Goal: Task Accomplishment & Management: Manage account settings

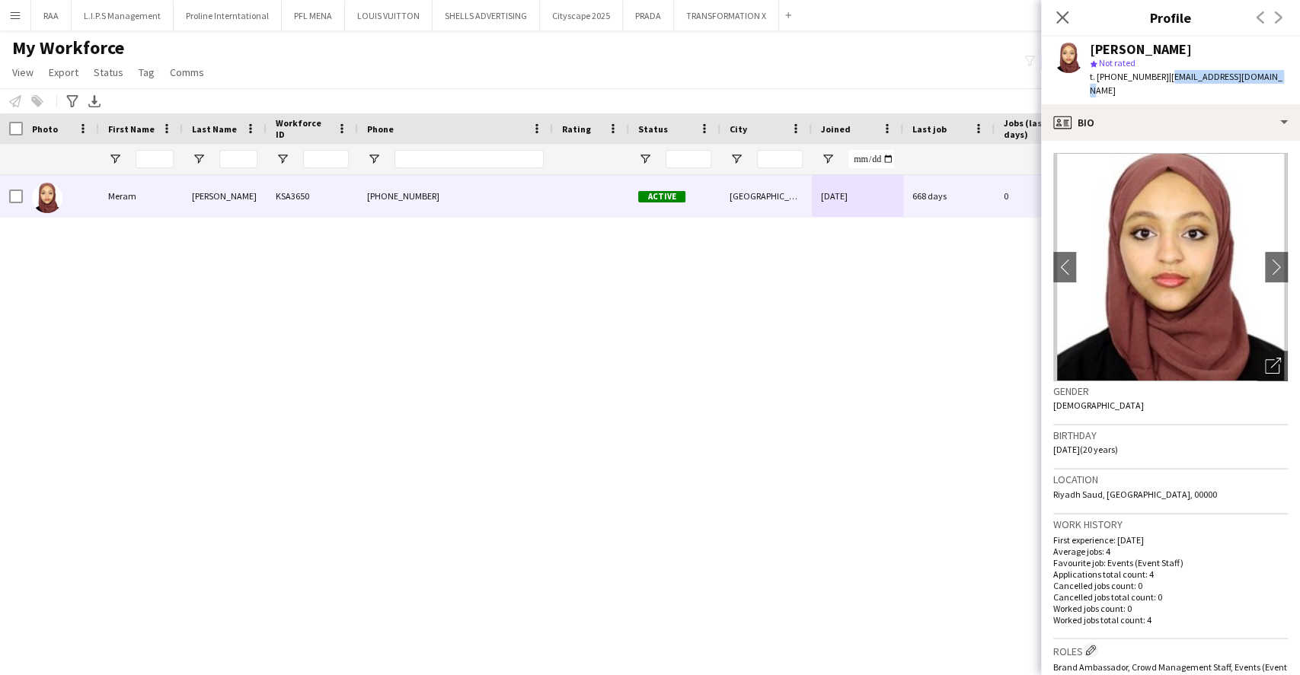
click at [737, 320] on div "[PERSON_NAME] KSA3650 [PHONE_NUMBER] Active [GEOGRAPHIC_DATA] [DATE] 668 days 0…" at bounding box center [627, 404] width 1254 height 458
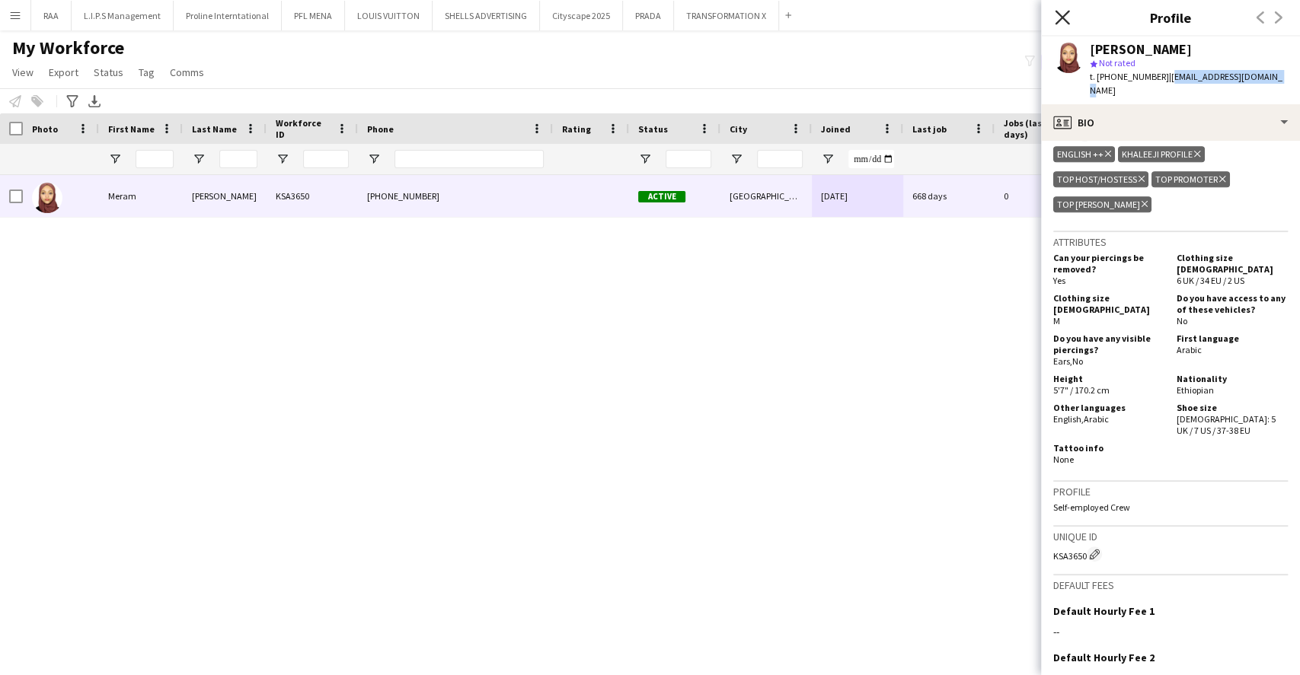
click at [1061, 24] on icon "Close pop-in" at bounding box center [1061, 17] width 14 height 14
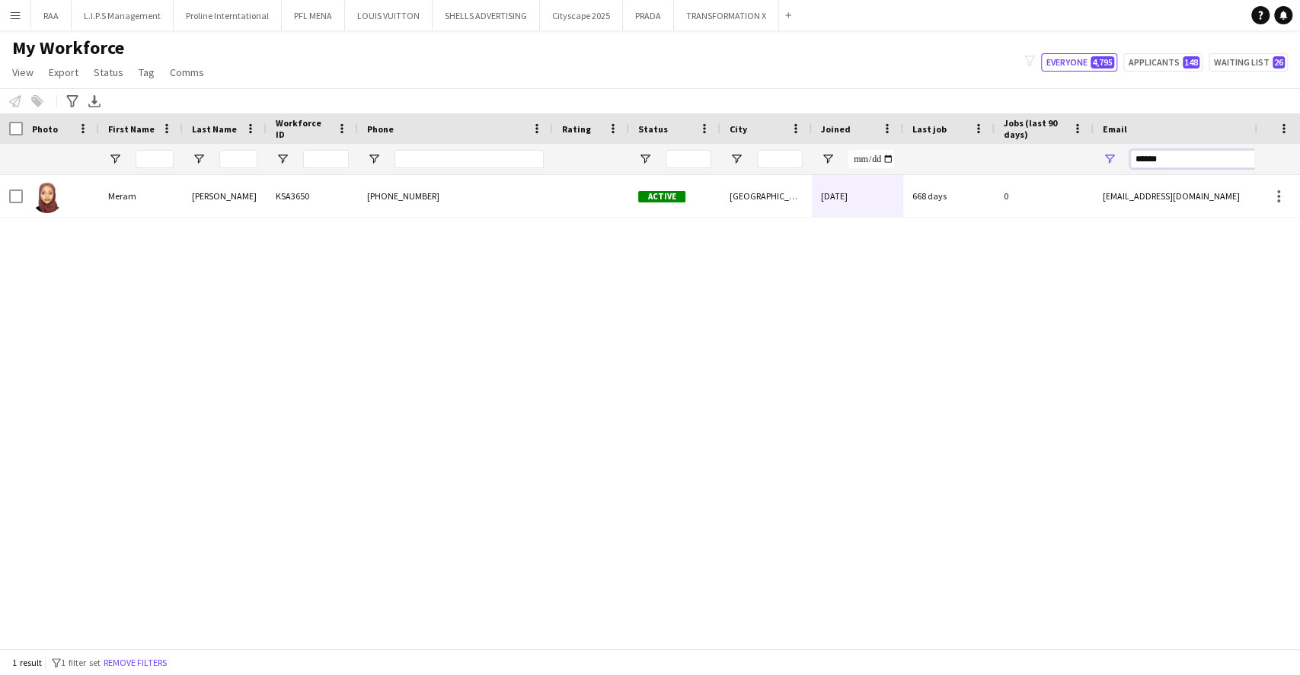
drag, startPoint x: 1186, startPoint y: 158, endPoint x: 1068, endPoint y: 158, distance: 118.0
click at [1068, 158] on div at bounding box center [825, 159] width 1651 height 30
paste input "**********"
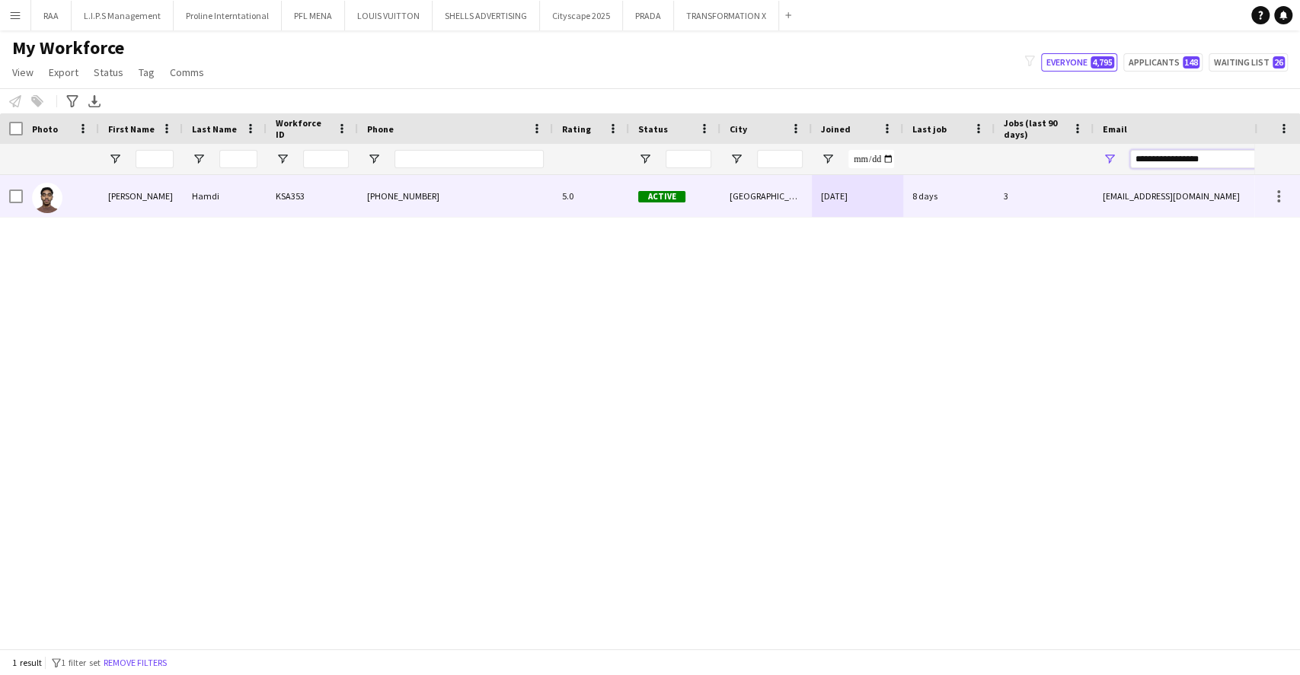
type input "**********"
click at [125, 192] on div "[PERSON_NAME]" at bounding box center [141, 196] width 84 height 42
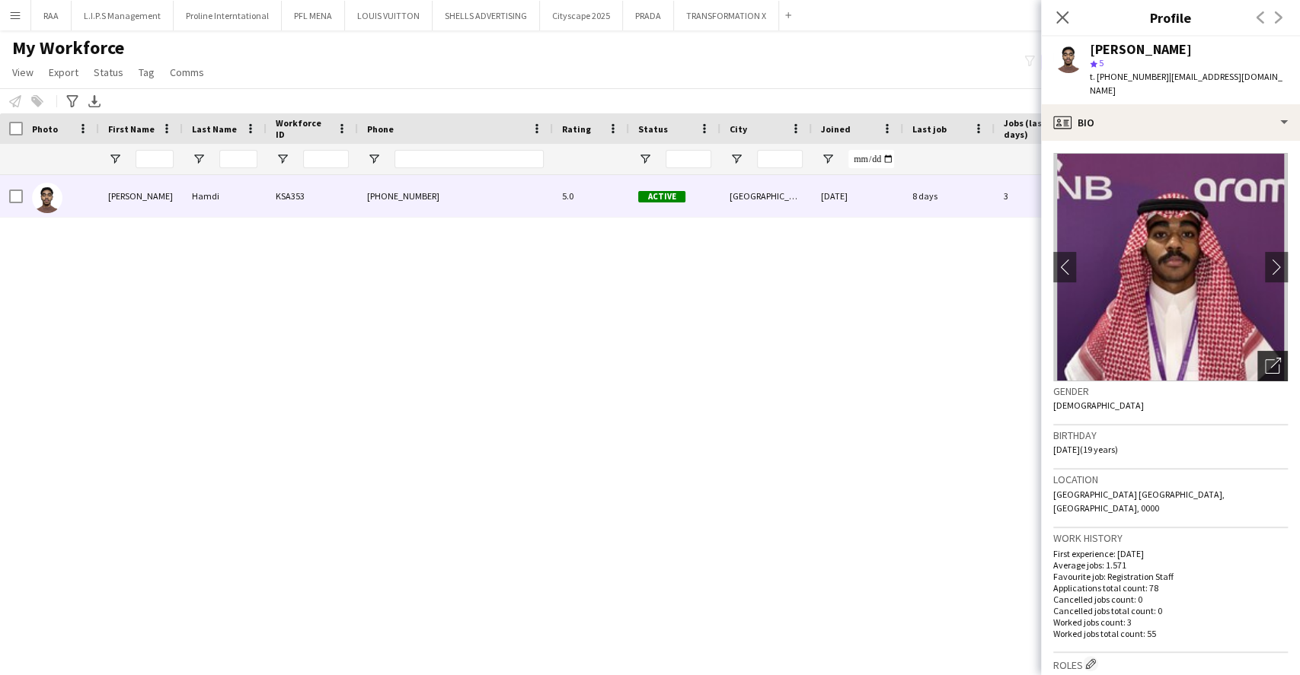
click at [1265, 358] on icon "Open photos pop-in" at bounding box center [1273, 366] width 16 height 16
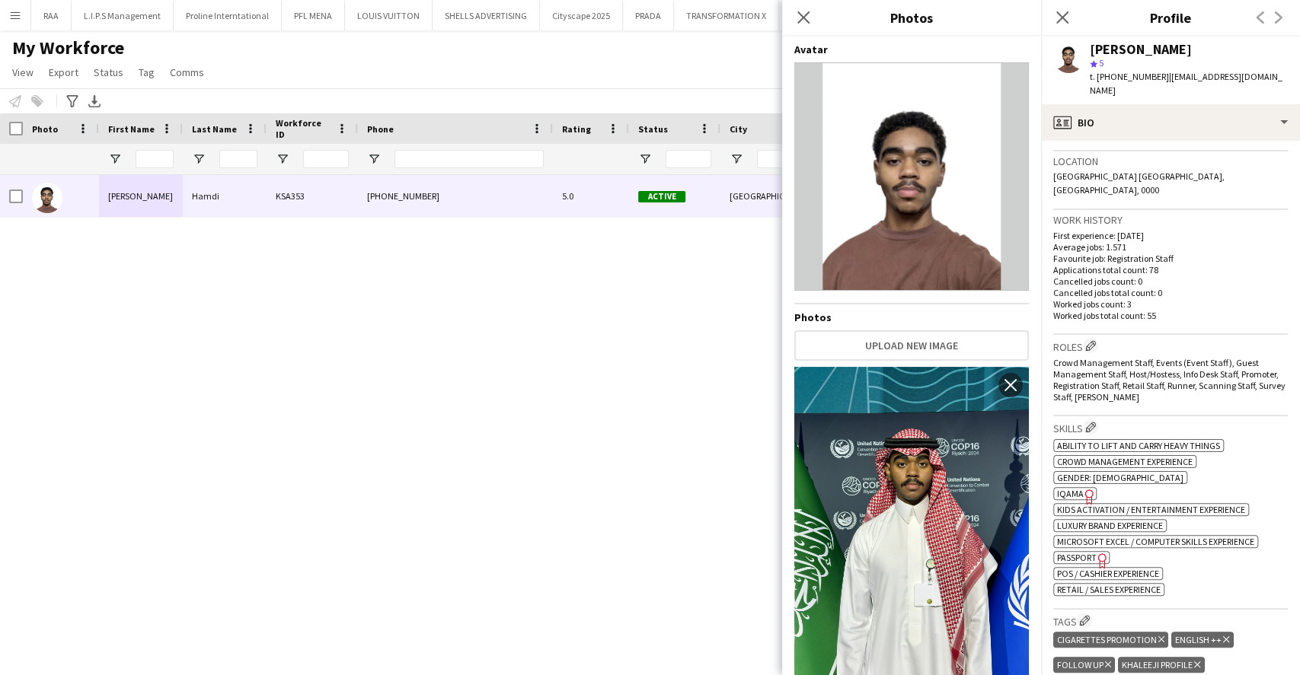
scroll to position [365, 0]
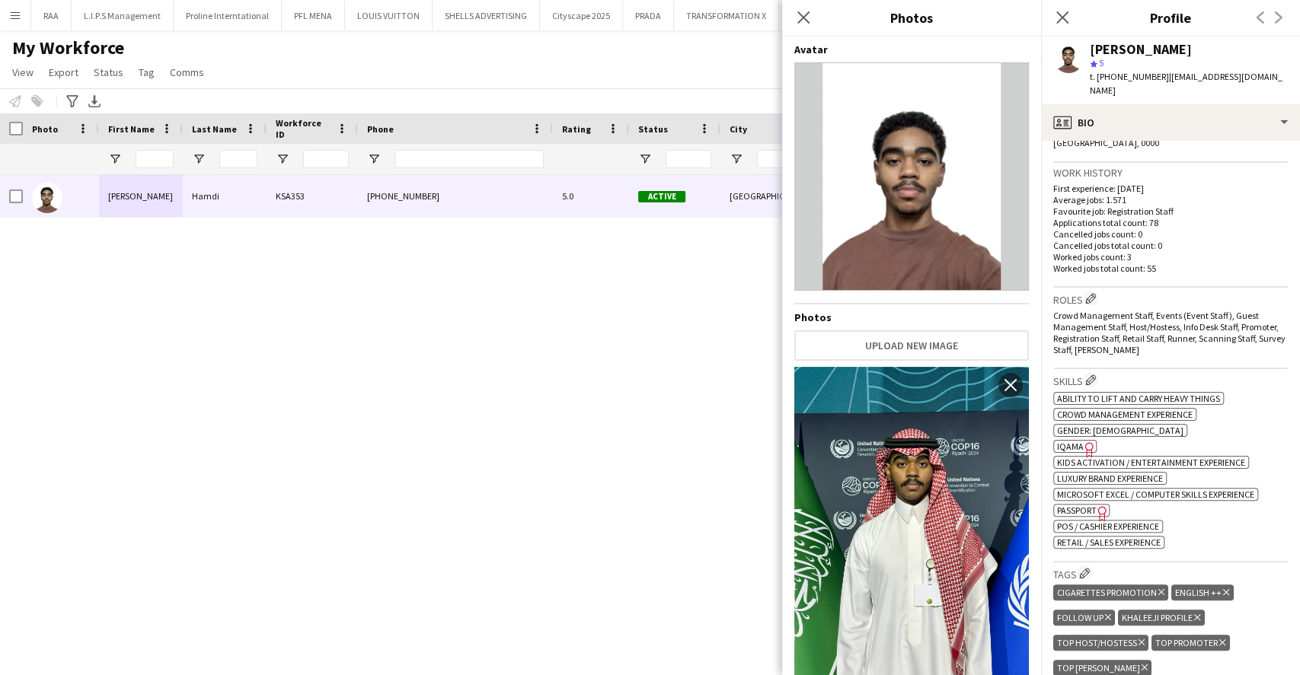
click at [1073, 505] on span "Passport" at bounding box center [1077, 510] width 40 height 11
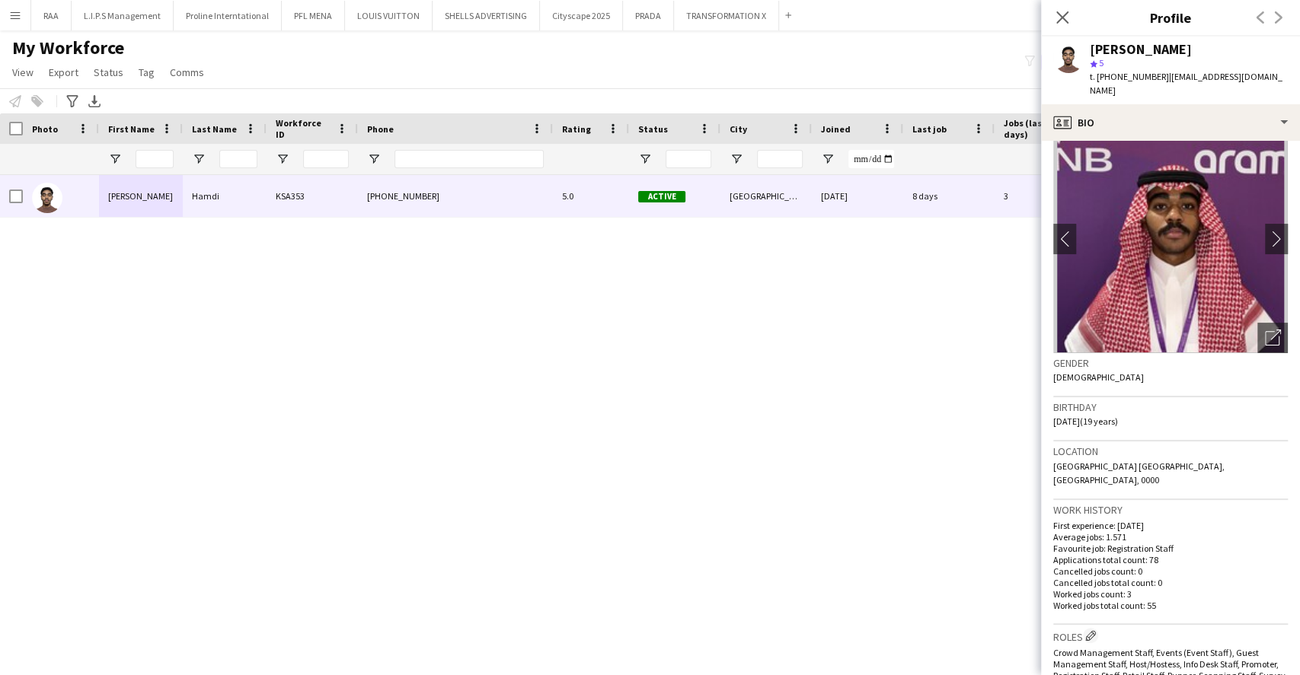
scroll to position [60, 0]
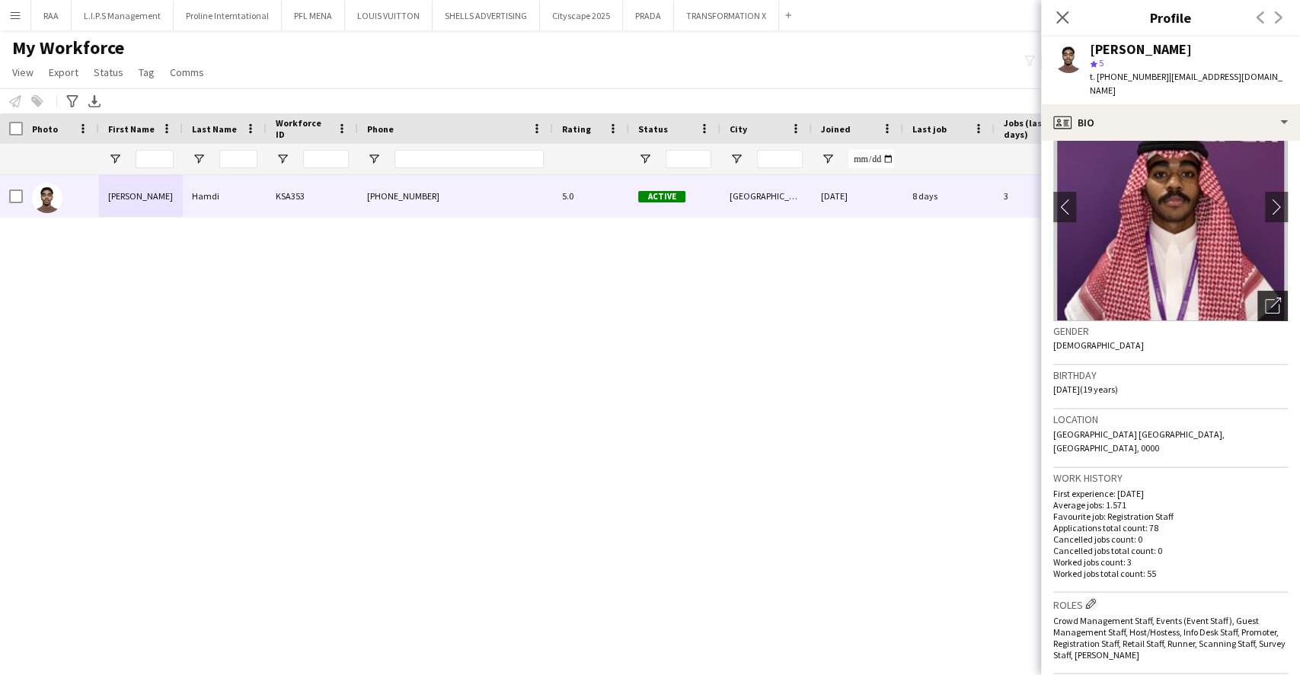
click at [1266, 292] on div "Open photos pop-in" at bounding box center [1272, 306] width 30 height 30
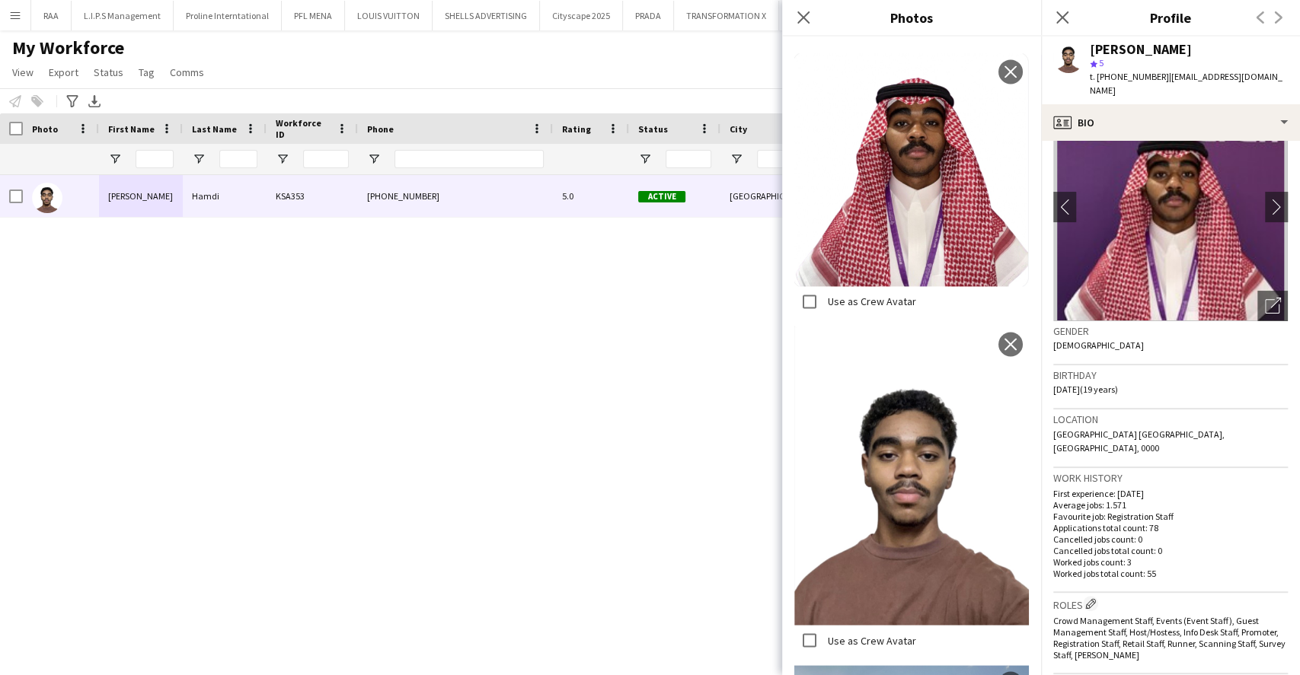
scroll to position [1987, 0]
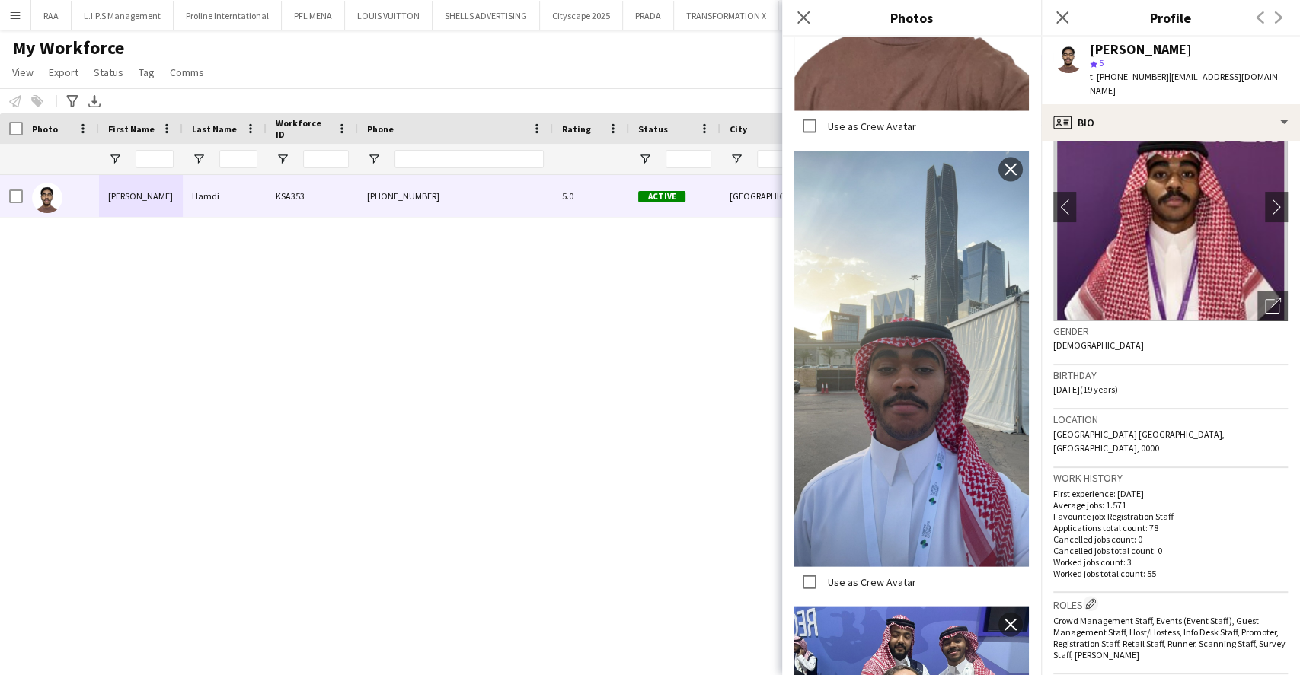
click at [1220, 432] on div "Location [GEOGRAPHIC_DATA] [GEOGRAPHIC_DATA], [GEOGRAPHIC_DATA], 0000" at bounding box center [1170, 439] width 234 height 59
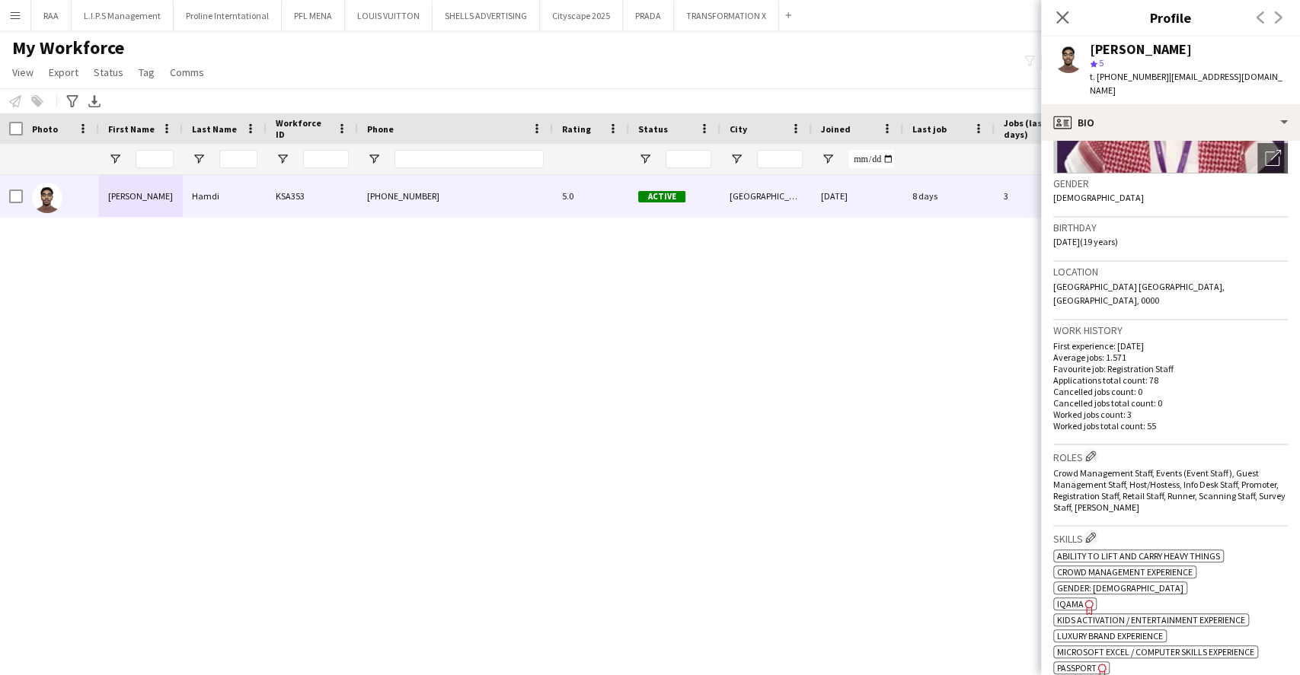
scroll to position [209, 0]
click at [1090, 450] on app-icon "Edit crew company roles" at bounding box center [1090, 455] width 11 height 11
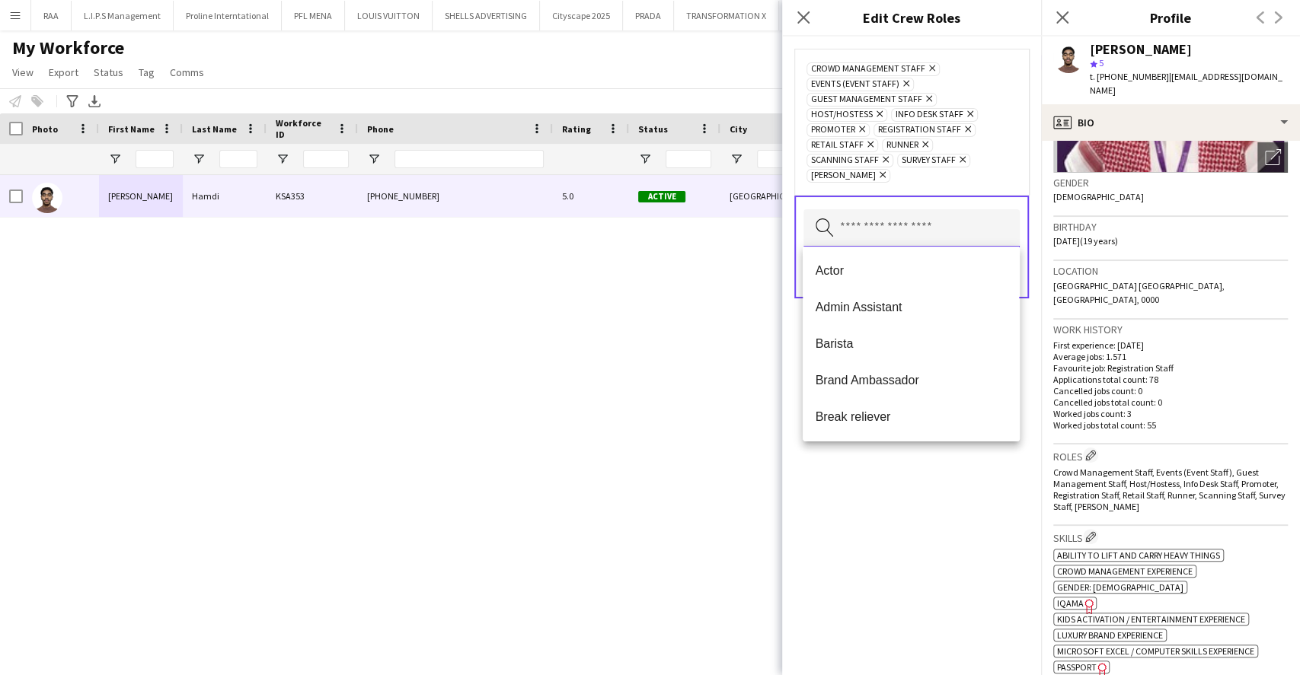
click at [920, 228] on input "text" at bounding box center [911, 228] width 216 height 38
click at [860, 374] on span "Brand Ambassador" at bounding box center [911, 380] width 192 height 14
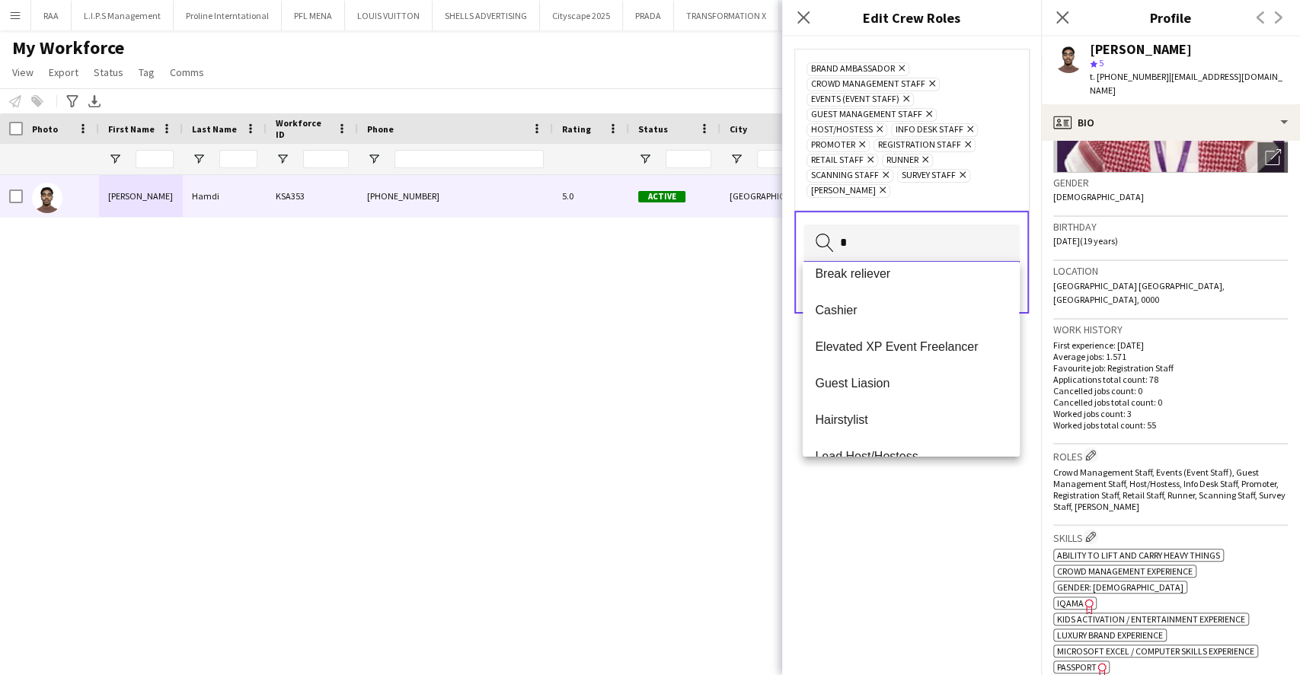
scroll to position [0, 0]
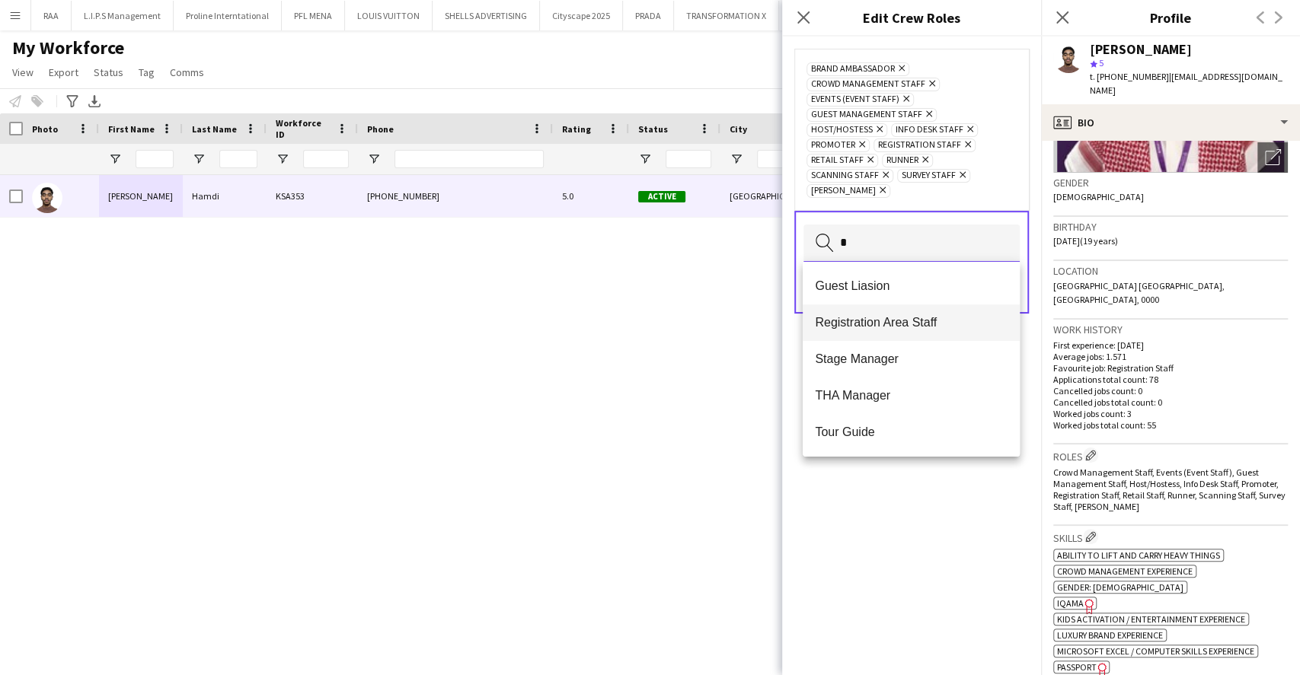
type input "*"
click at [899, 311] on mat-option "Registration Area Staff" at bounding box center [910, 323] width 216 height 37
click at [889, 483] on div "Brand Ambassador Remove Crowd Management Staff Remove Events (Event Staff) Remo…" at bounding box center [911, 356] width 259 height 639
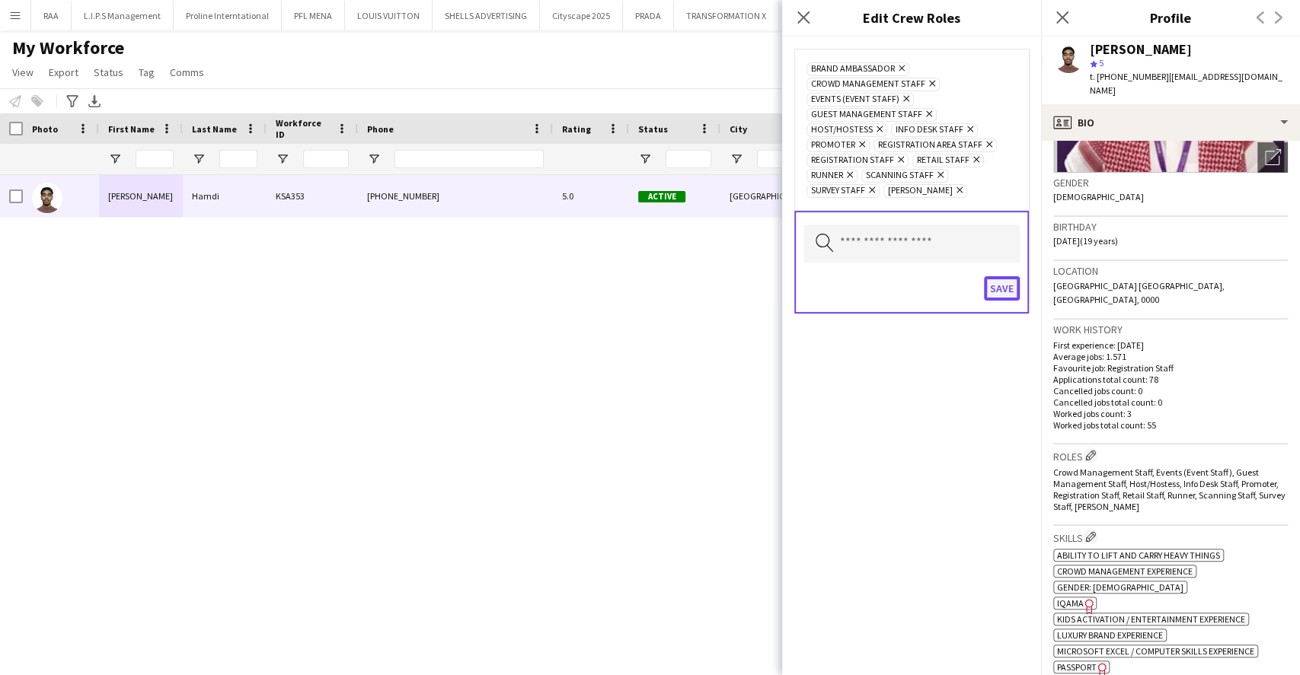
click at [998, 276] on button "Save" at bounding box center [1002, 288] width 36 height 24
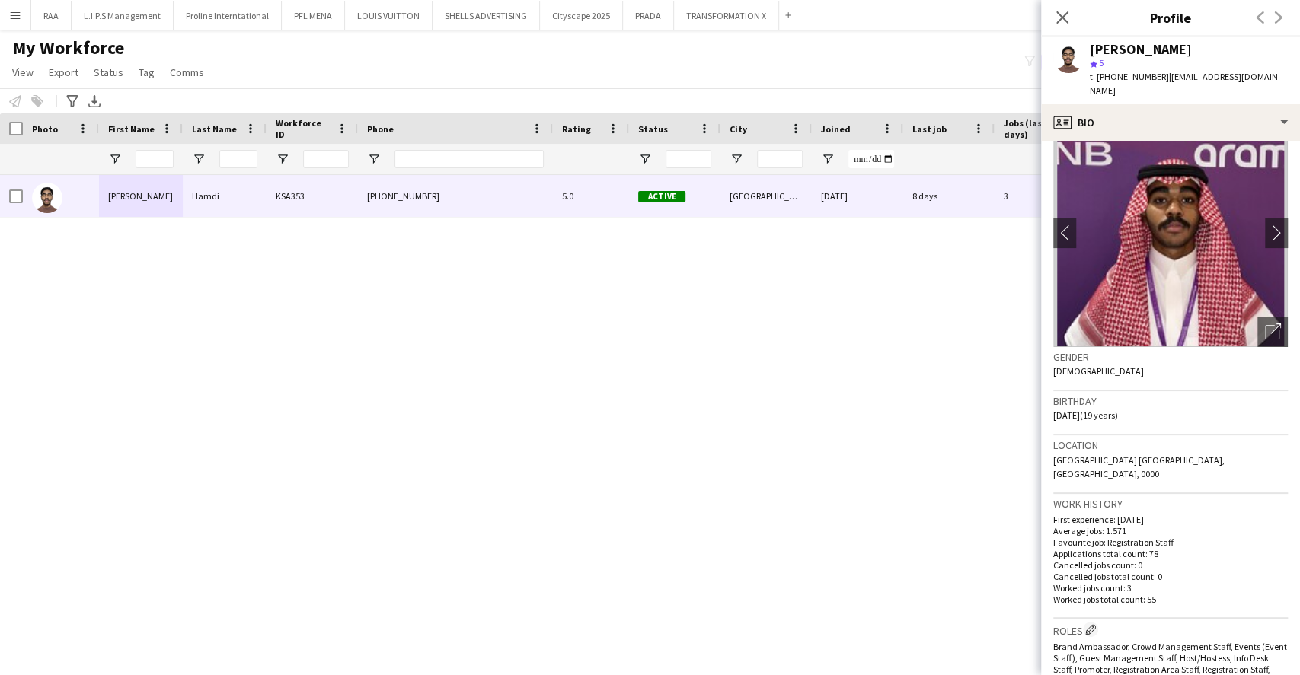
scroll to position [0, 0]
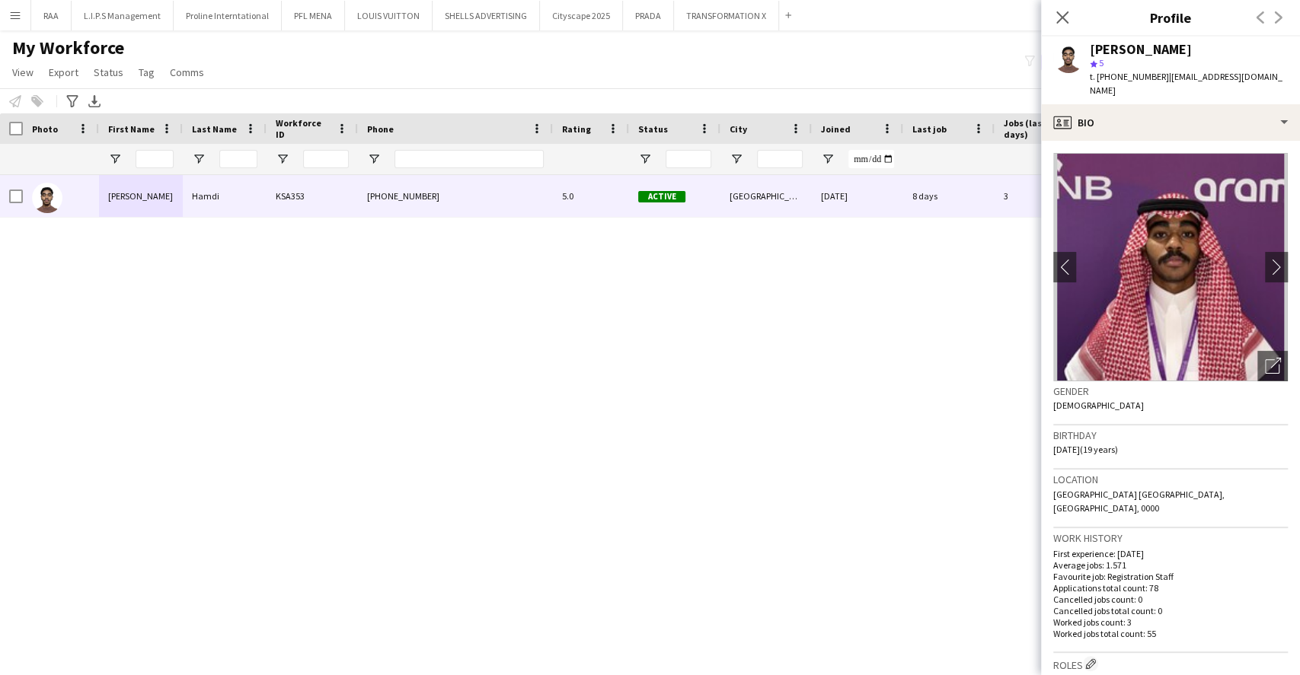
click at [909, 377] on div "[PERSON_NAME] KSA353 [PHONE_NUMBER] 5.0 Active [GEOGRAPHIC_DATA] [DATE] 8 days …" at bounding box center [627, 404] width 1254 height 458
click at [1061, 16] on icon at bounding box center [1061, 17] width 14 height 14
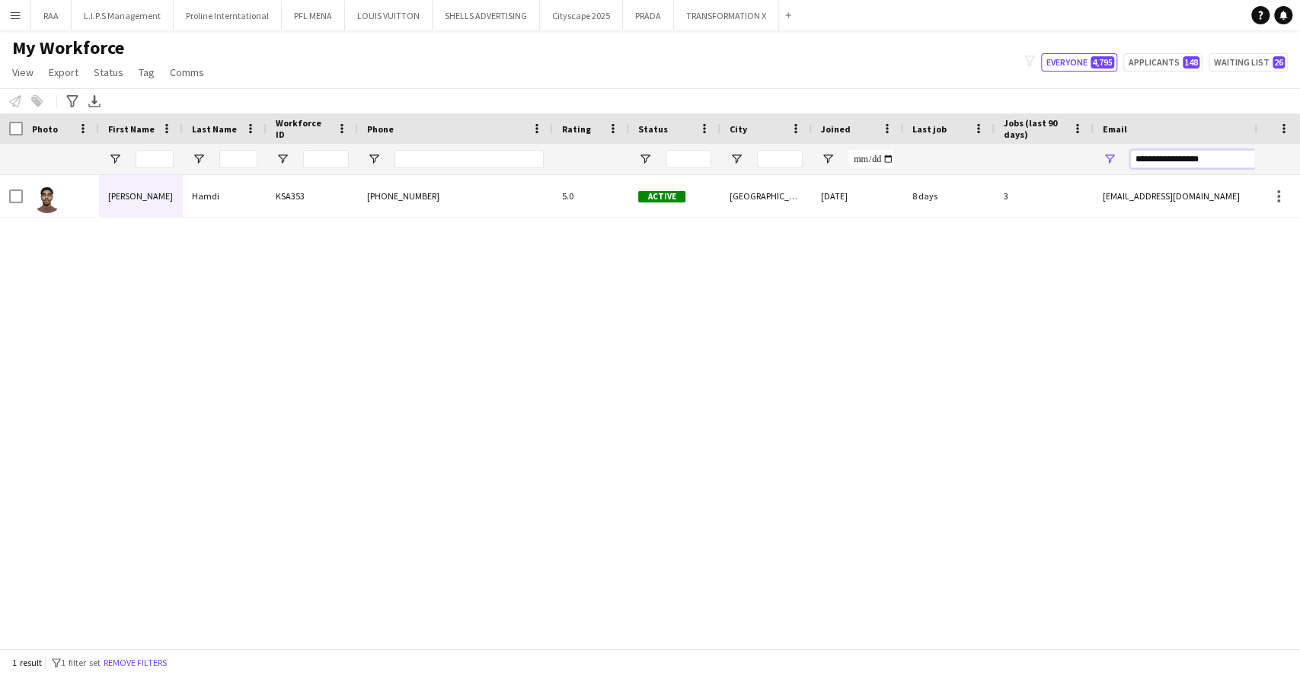
drag, startPoint x: 1224, startPoint y: 159, endPoint x: 1033, endPoint y: 167, distance: 191.3
click at [1033, 167] on div at bounding box center [825, 159] width 1651 height 30
paste input "********"
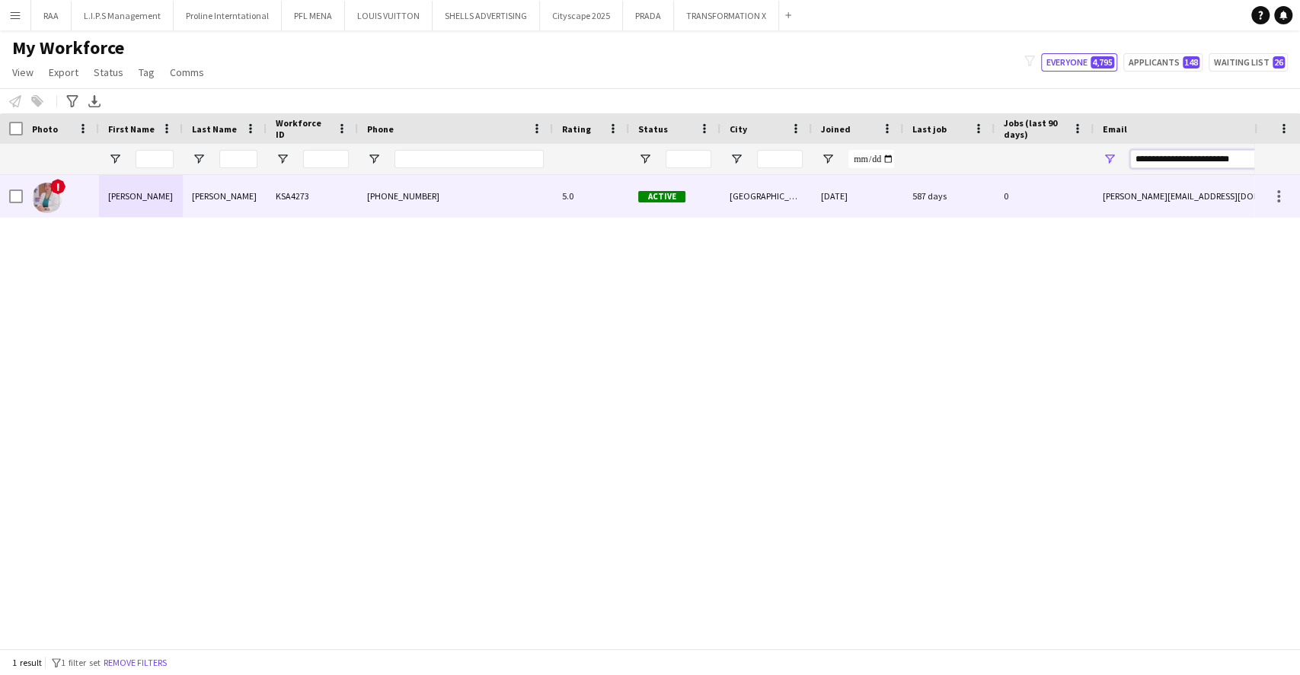
type input "**********"
click at [771, 199] on div "[GEOGRAPHIC_DATA]" at bounding box center [765, 196] width 91 height 42
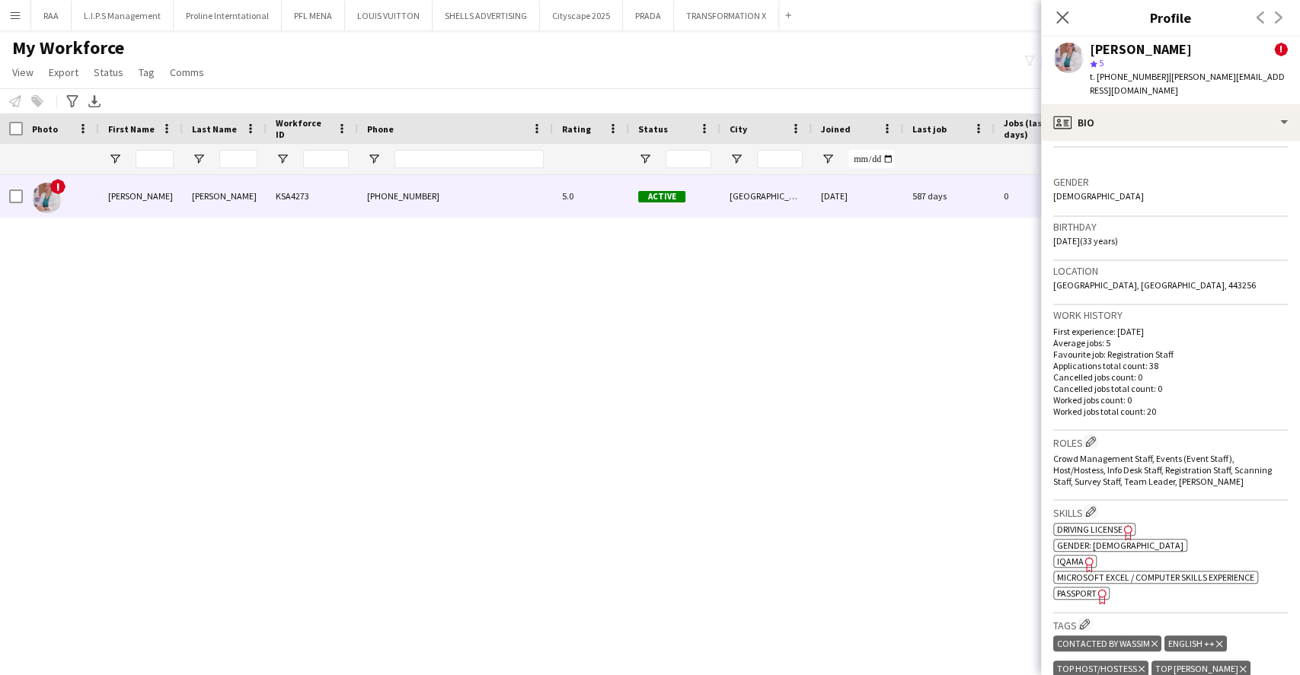
scroll to position [363, 0]
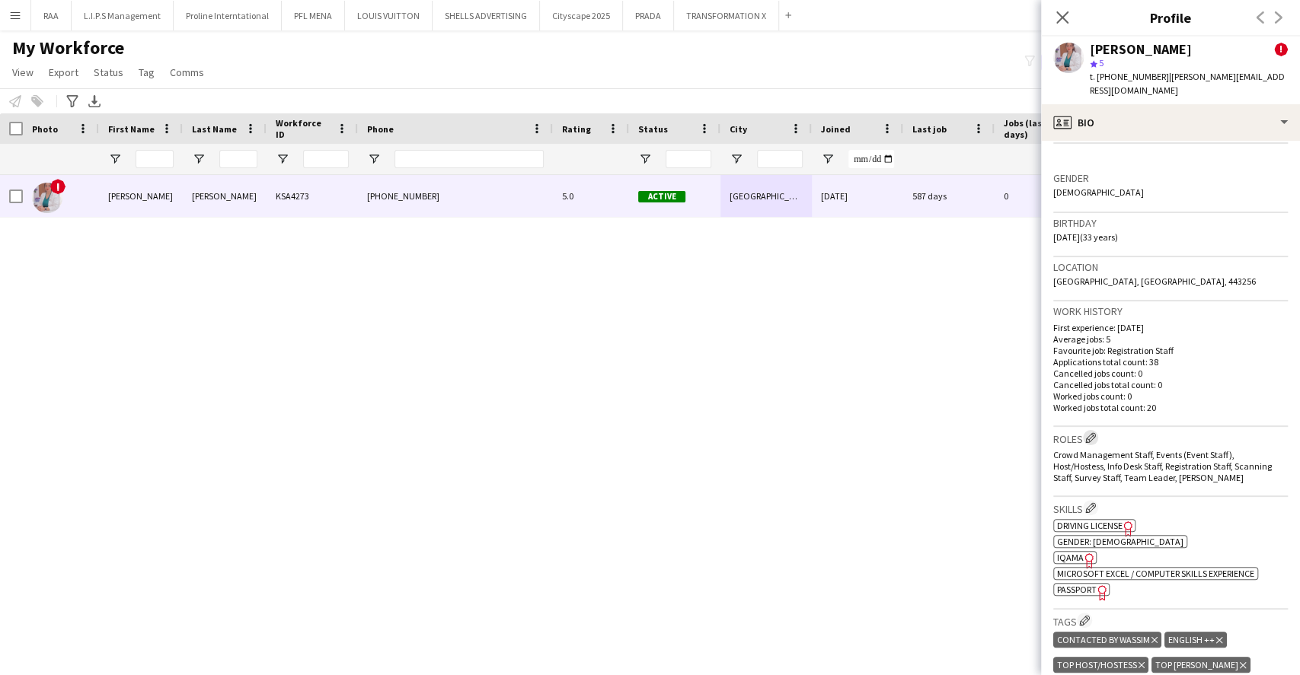
click at [1090, 432] on app-icon "Edit crew company roles" at bounding box center [1090, 437] width 11 height 11
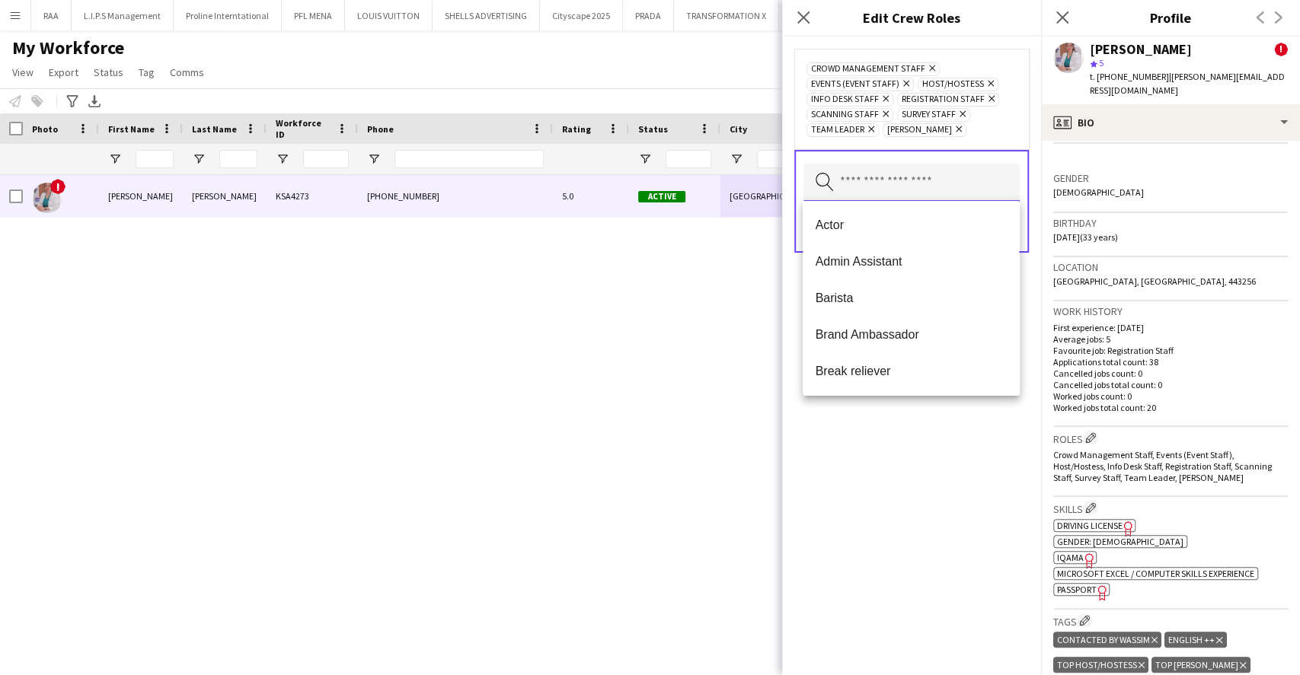
click at [918, 188] on input "text" at bounding box center [911, 183] width 216 height 38
type input "*"
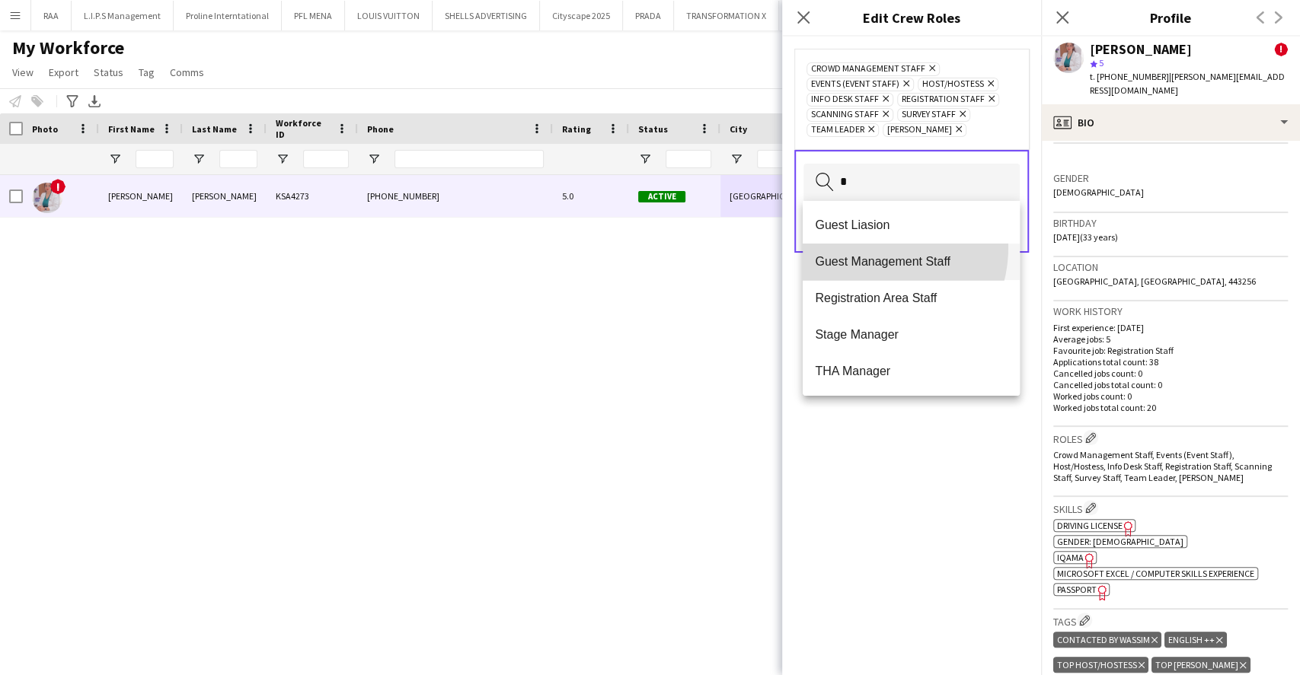
click at [864, 247] on mat-option "Guest Management Staff" at bounding box center [910, 262] width 216 height 37
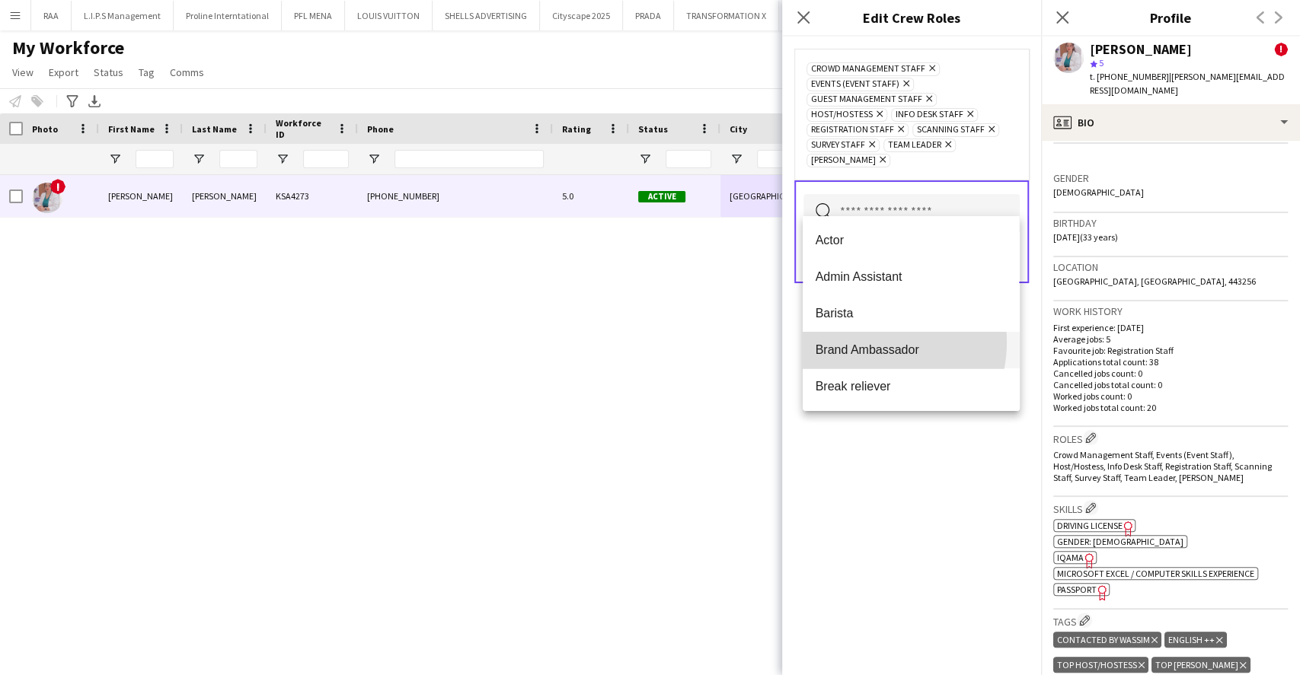
click at [862, 342] on mat-option "Brand Ambassador" at bounding box center [910, 350] width 216 height 37
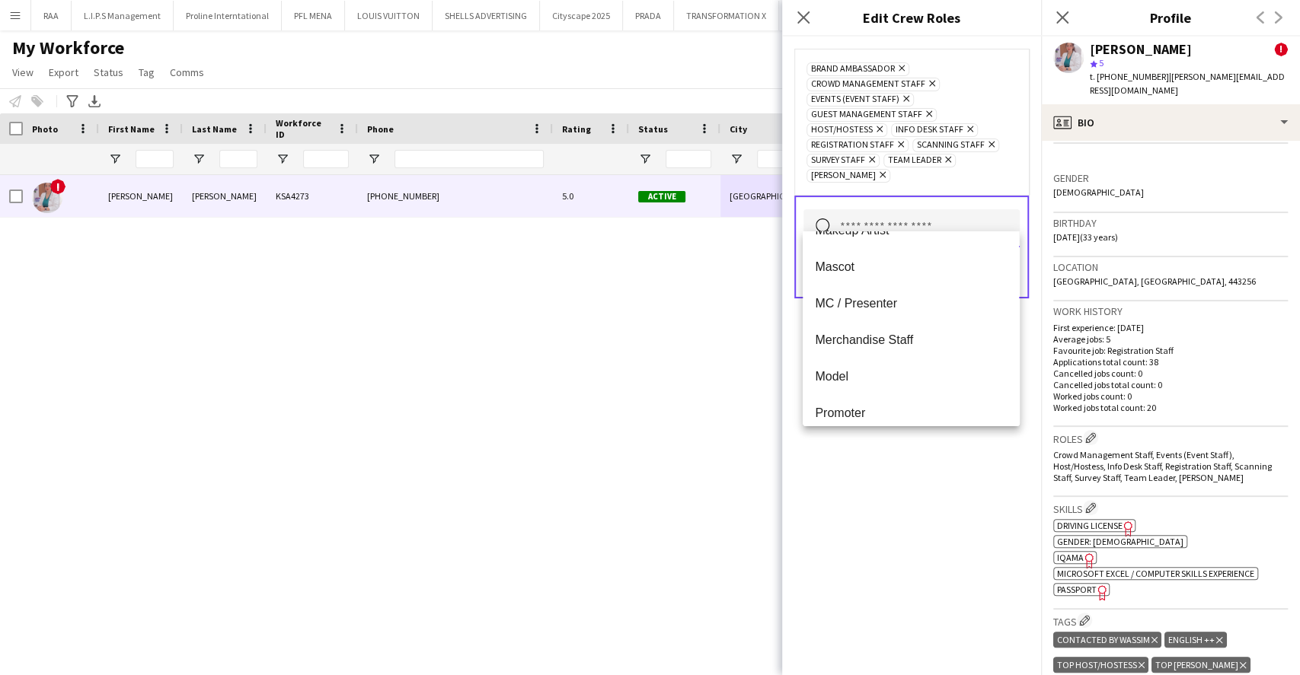
scroll to position [397, 0]
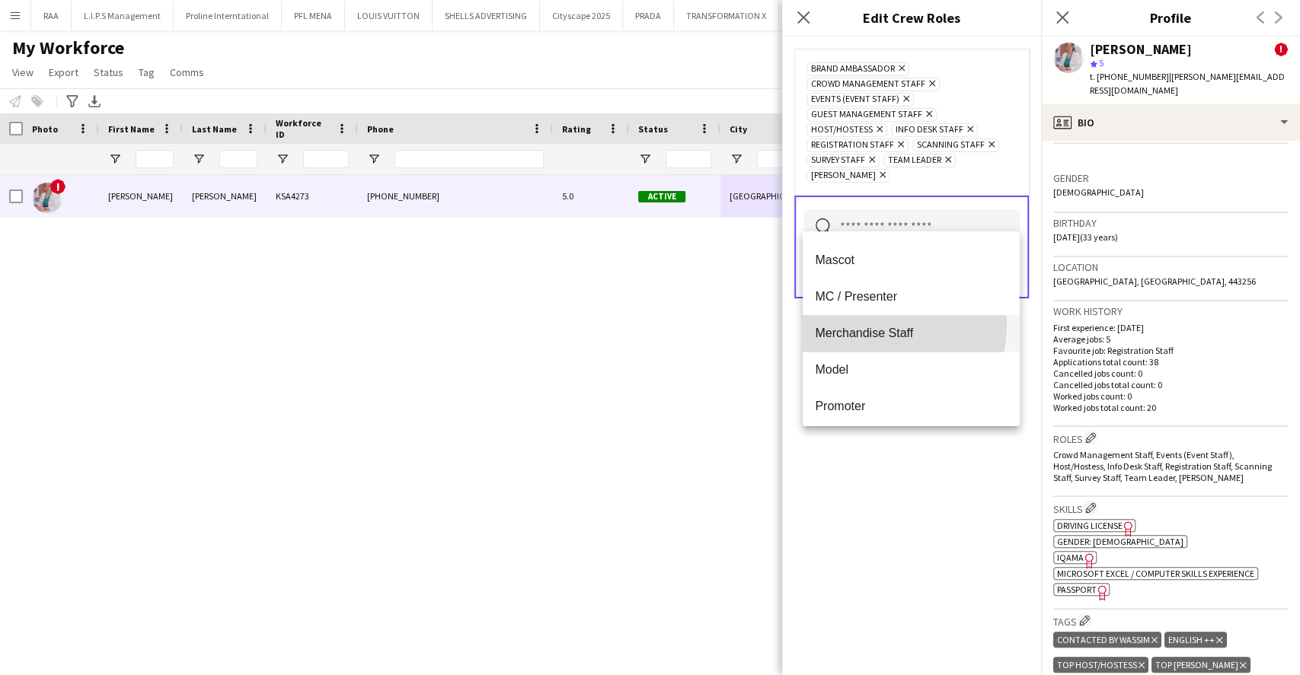
click at [862, 324] on mat-option "Merchandise Staff" at bounding box center [910, 333] width 216 height 37
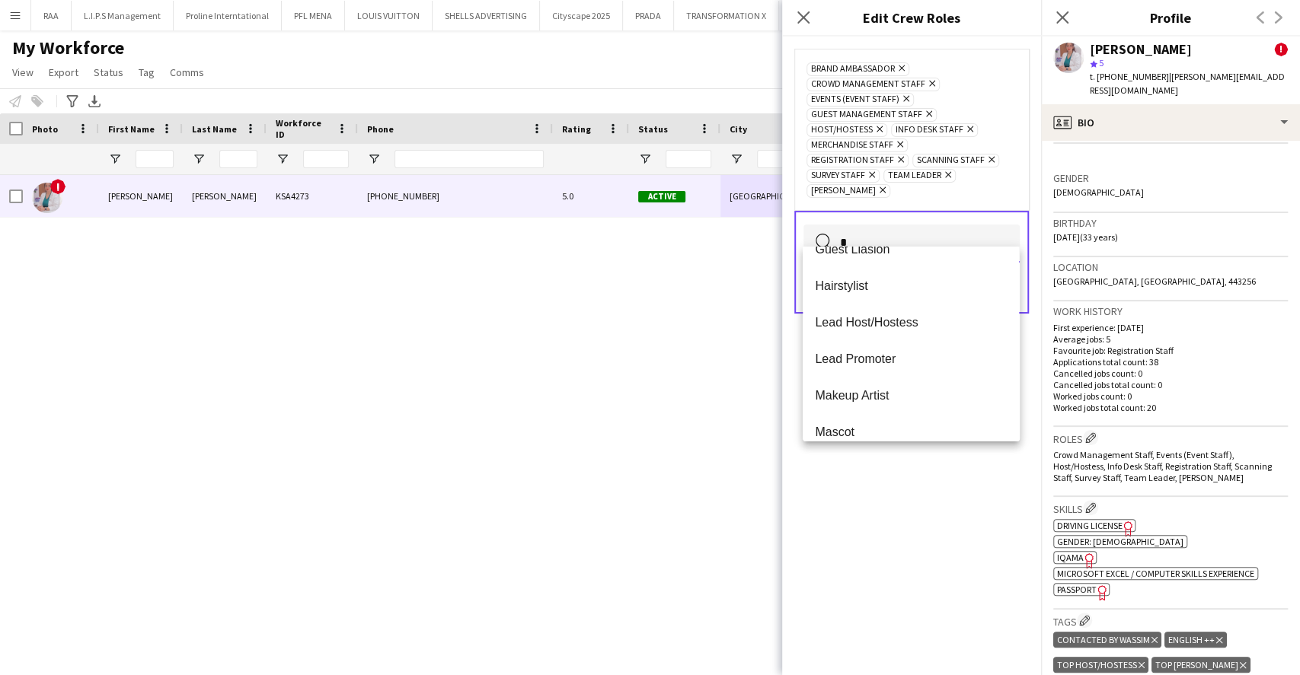
scroll to position [0, 0]
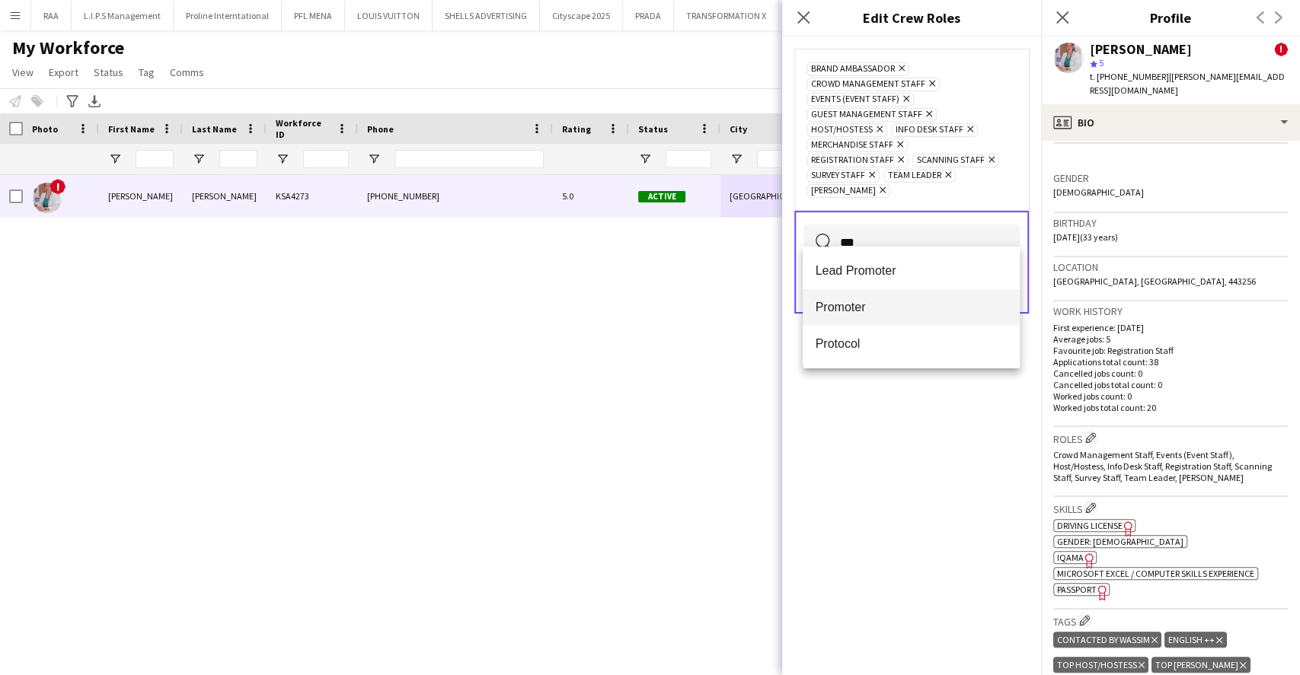
type input "***"
click at [845, 298] on mat-option "Promoter" at bounding box center [910, 307] width 216 height 37
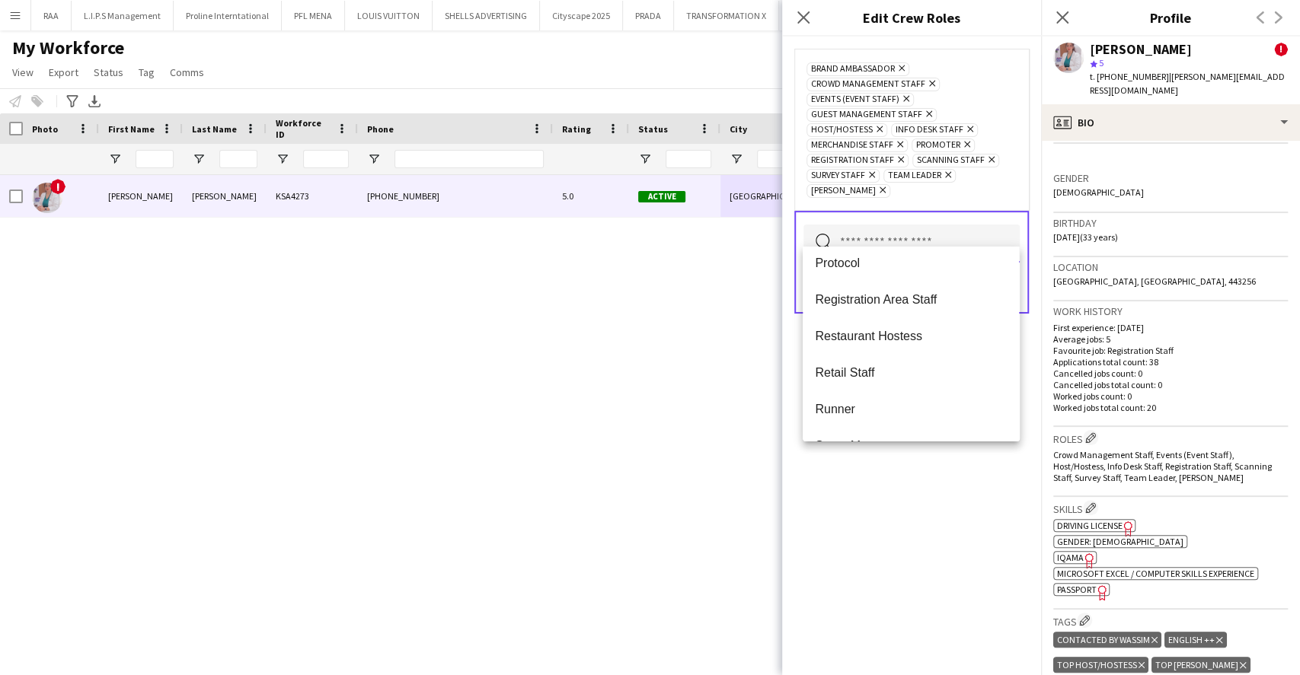
scroll to position [519, 0]
click at [845, 298] on span "Registration Area Staff" at bounding box center [911, 299] width 192 height 14
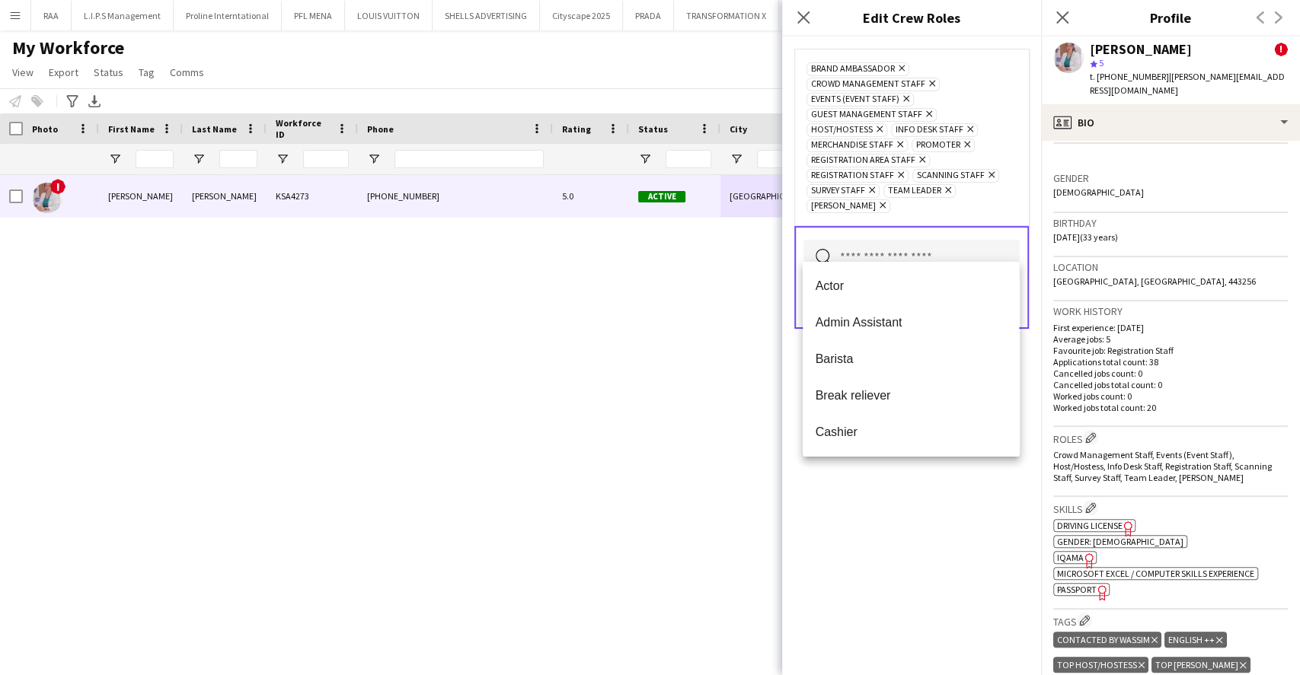
click at [876, 522] on div "Brand Ambassador Remove Crowd Management Staff Remove Events (Event Staff) Remo…" at bounding box center [911, 356] width 259 height 639
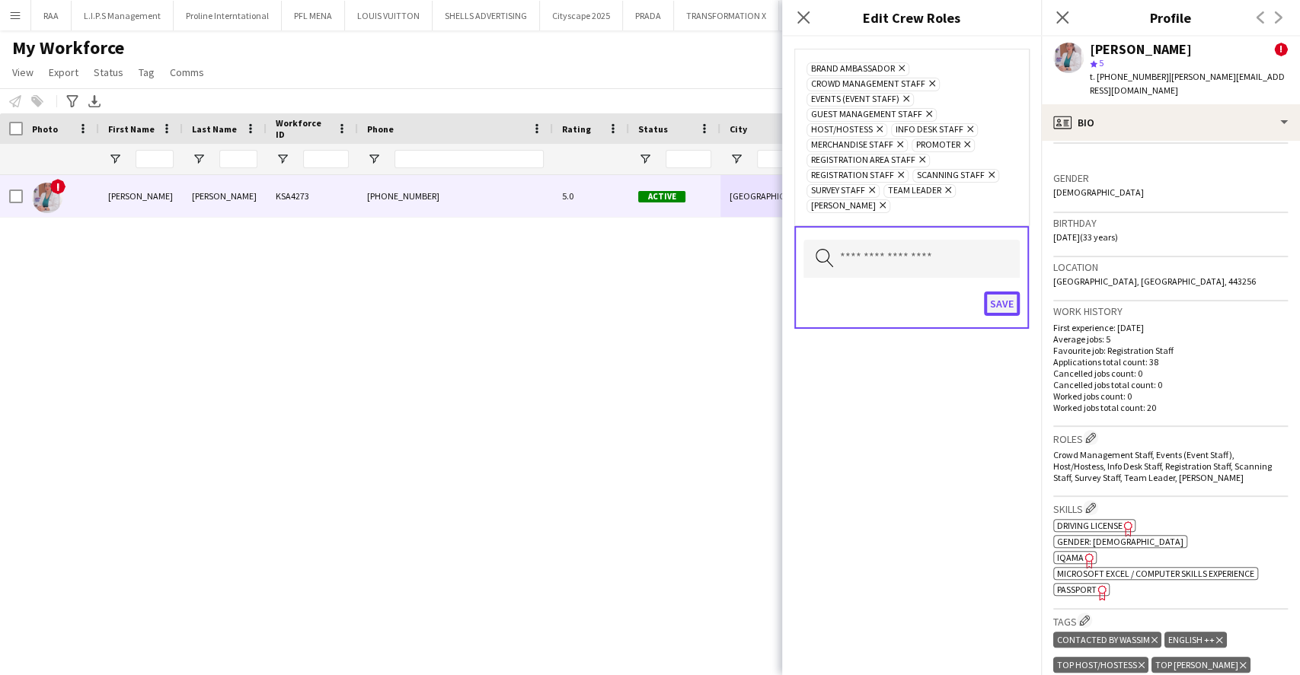
click at [1005, 292] on button "Save" at bounding box center [1002, 304] width 36 height 24
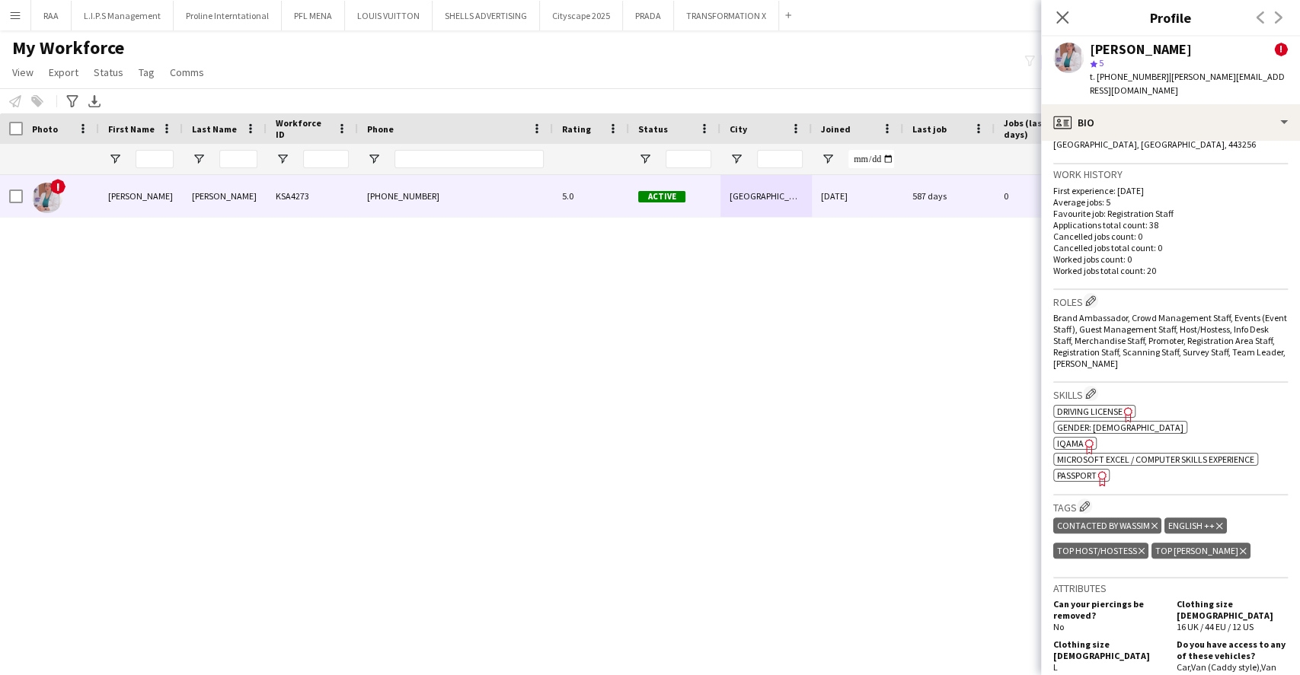
scroll to position [501, 0]
click at [1085, 500] on app-icon "Edit crew company tags" at bounding box center [1084, 505] width 11 height 11
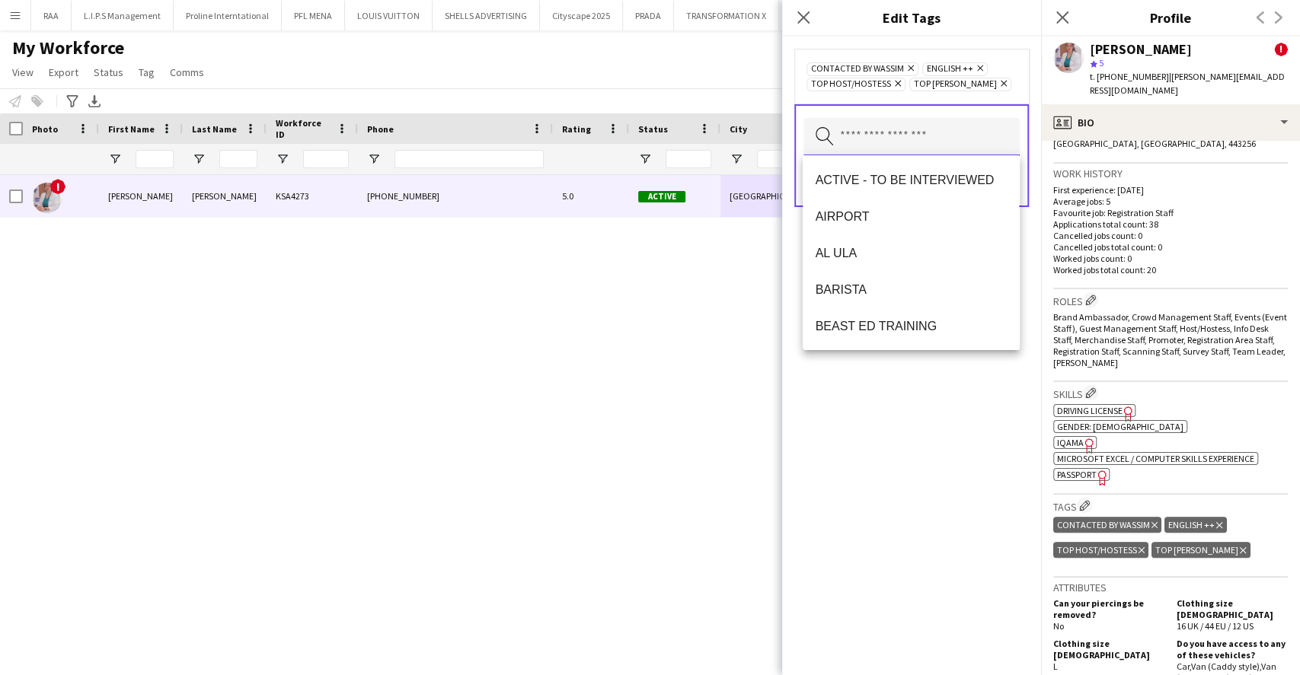
click at [908, 142] on input "text" at bounding box center [911, 137] width 216 height 38
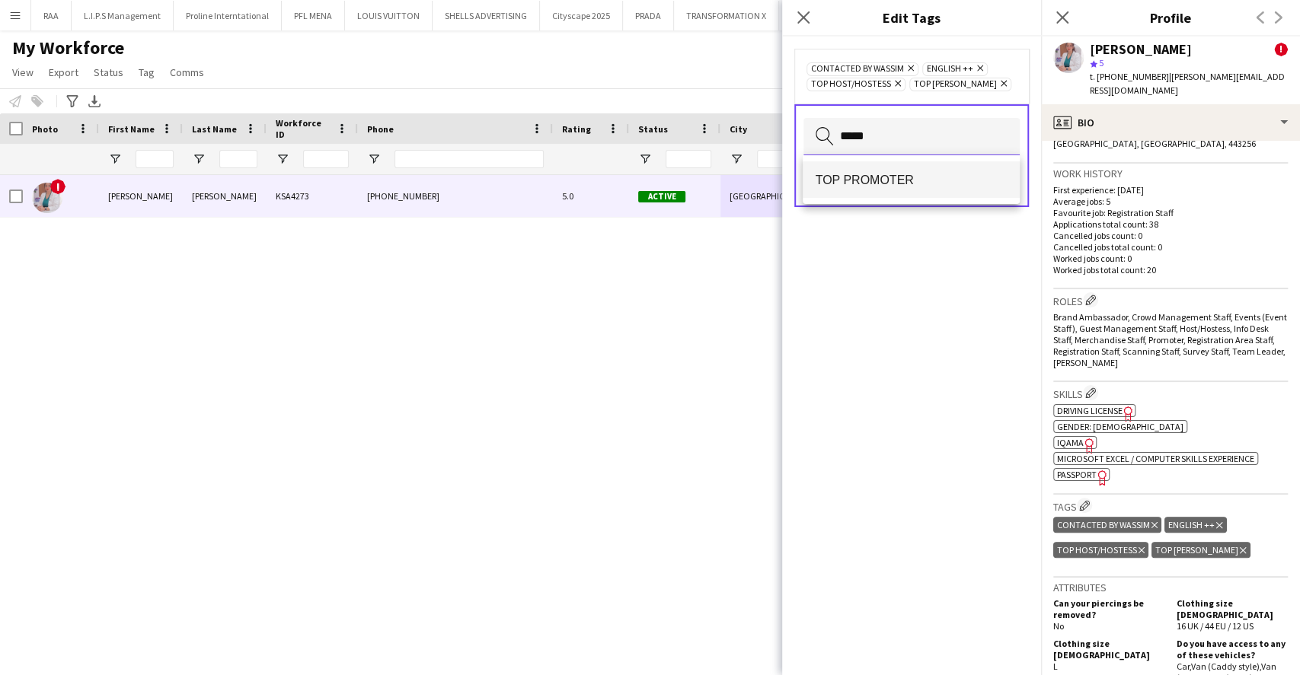
type input "*****"
click at [843, 173] on span "TOP PROMOTER" at bounding box center [911, 180] width 192 height 14
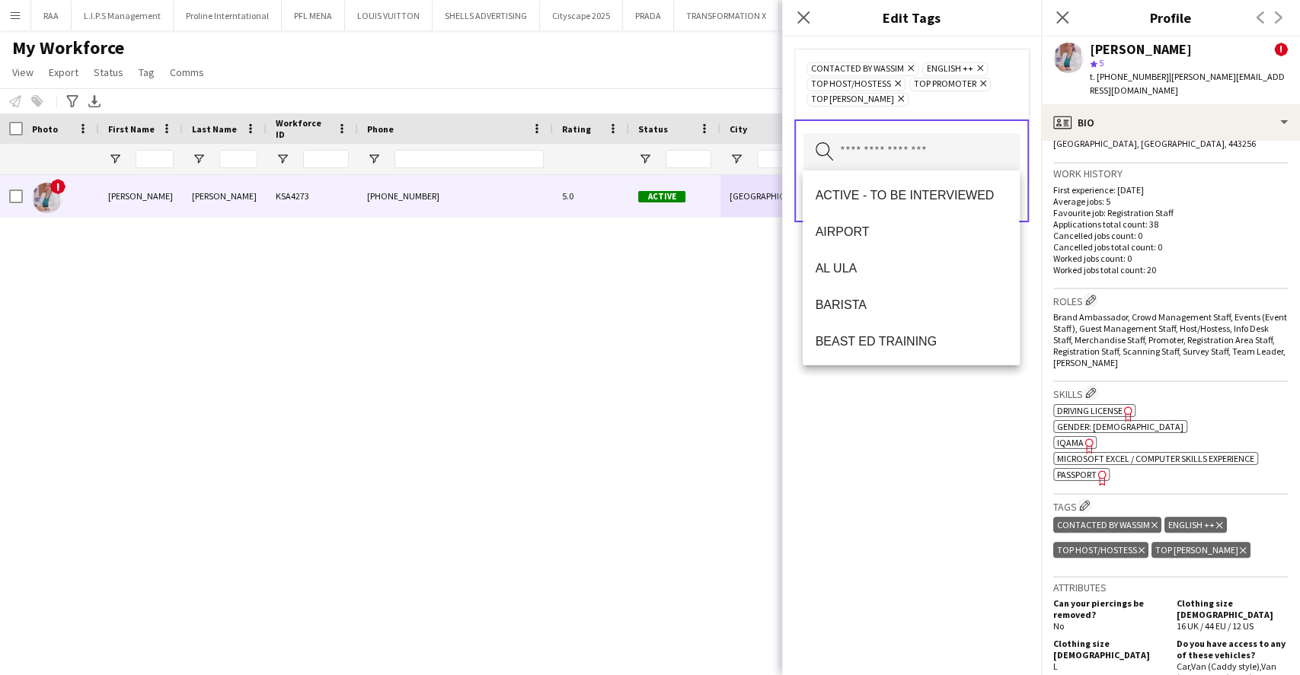
click at [892, 446] on div "CONTACTED BY WASSIM Remove ENGLISH ++ Remove TOP HOST/HOSTESS Remove TOP PROMOT…" at bounding box center [911, 356] width 259 height 639
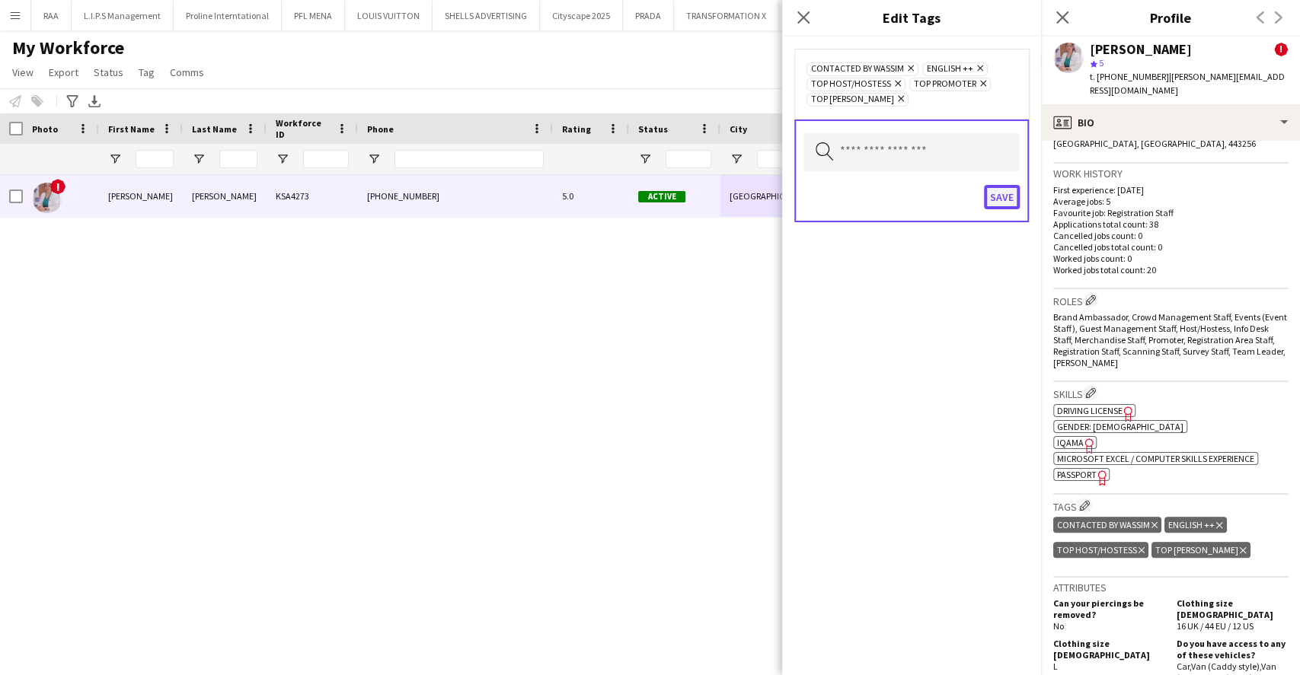
click at [999, 197] on button "Save" at bounding box center [1002, 197] width 36 height 24
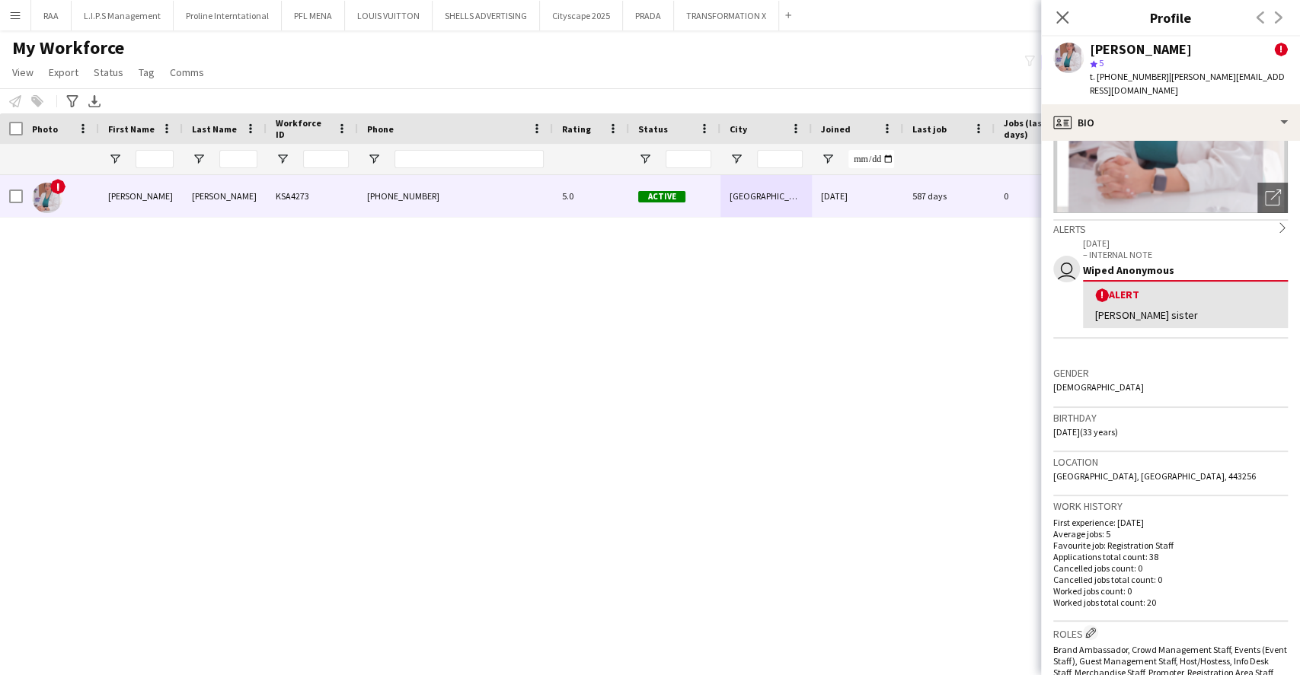
scroll to position [0, 0]
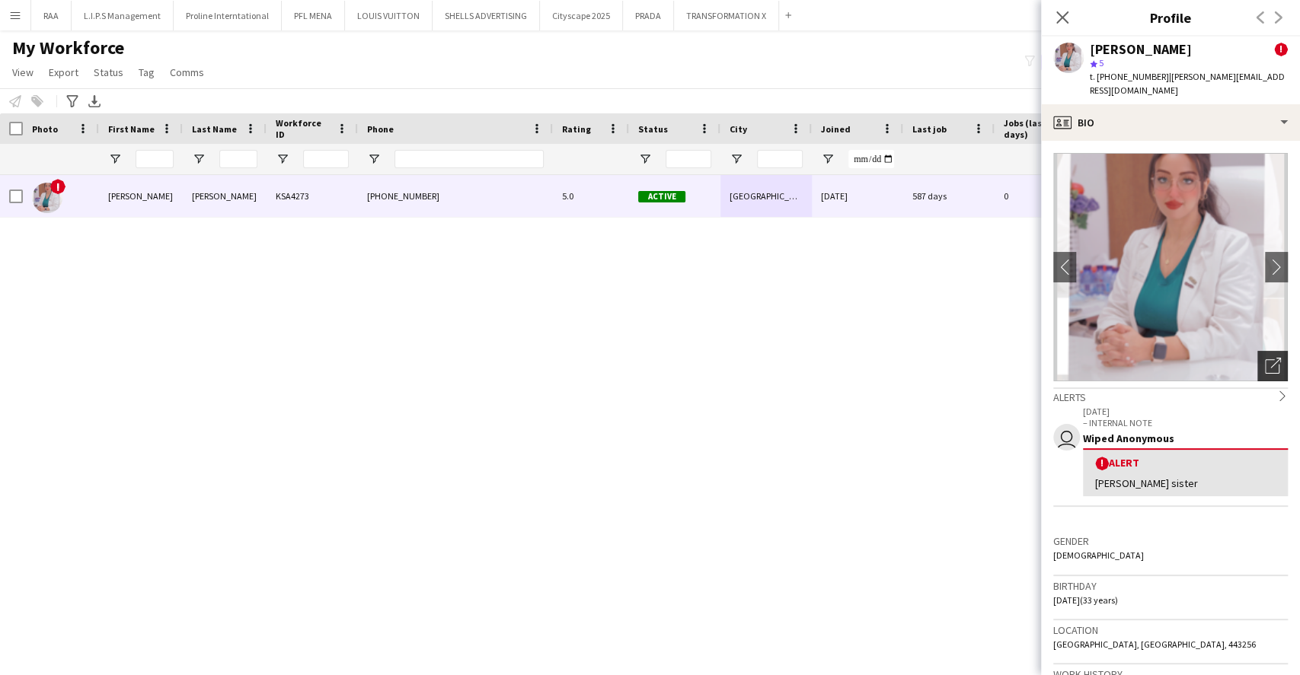
click at [1257, 351] on div "Open photos pop-in" at bounding box center [1272, 366] width 30 height 30
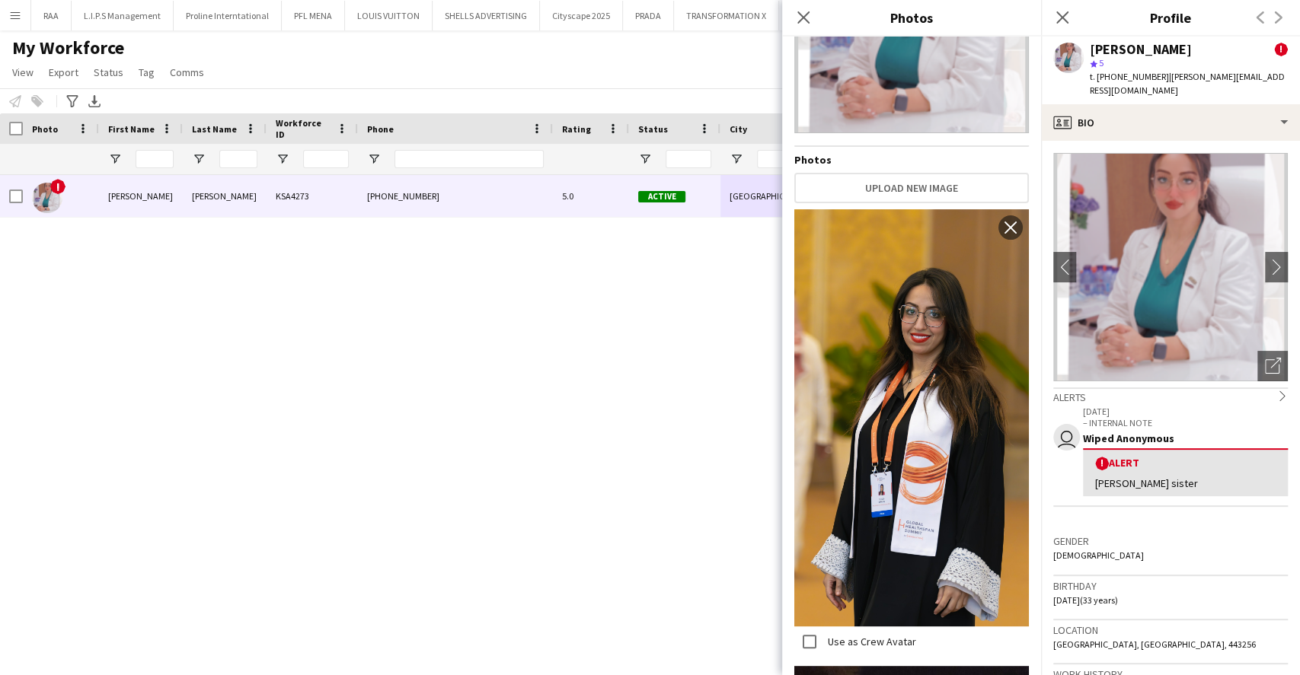
scroll to position [158, 0]
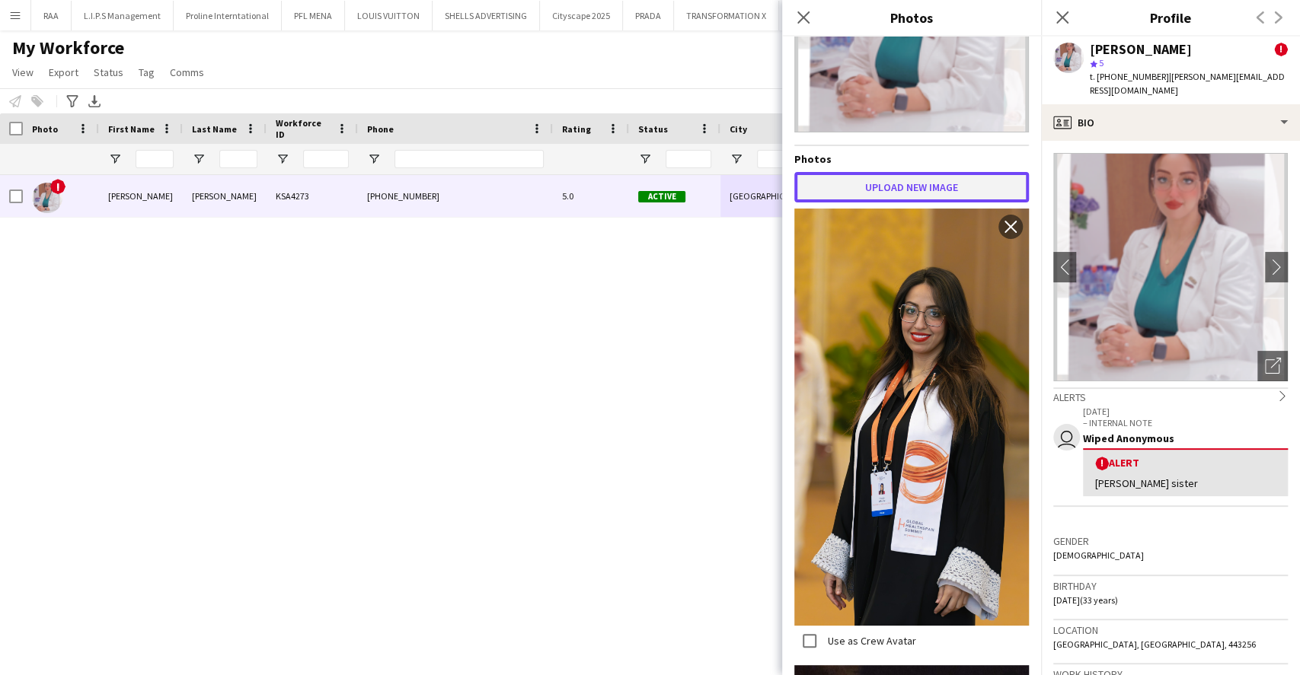
click at [868, 175] on button "Upload new image" at bounding box center [911, 187] width 234 height 30
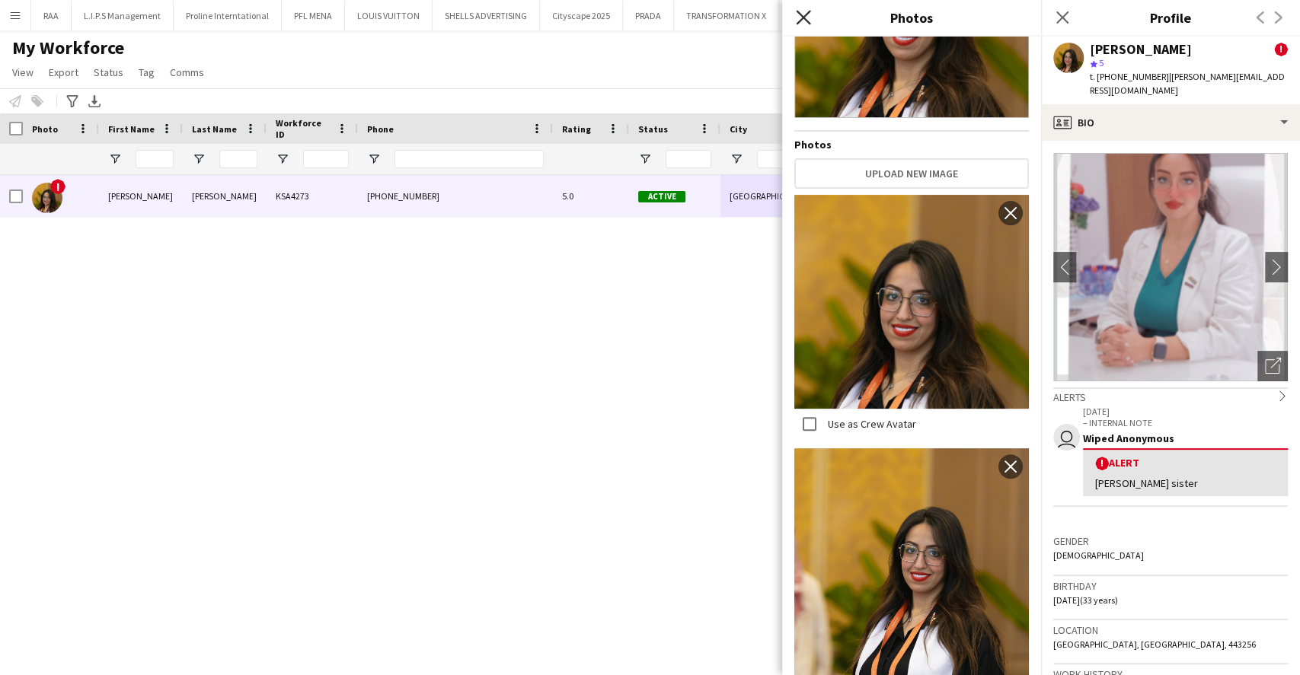
click at [805, 16] on icon "Close pop-in" at bounding box center [803, 17] width 14 height 14
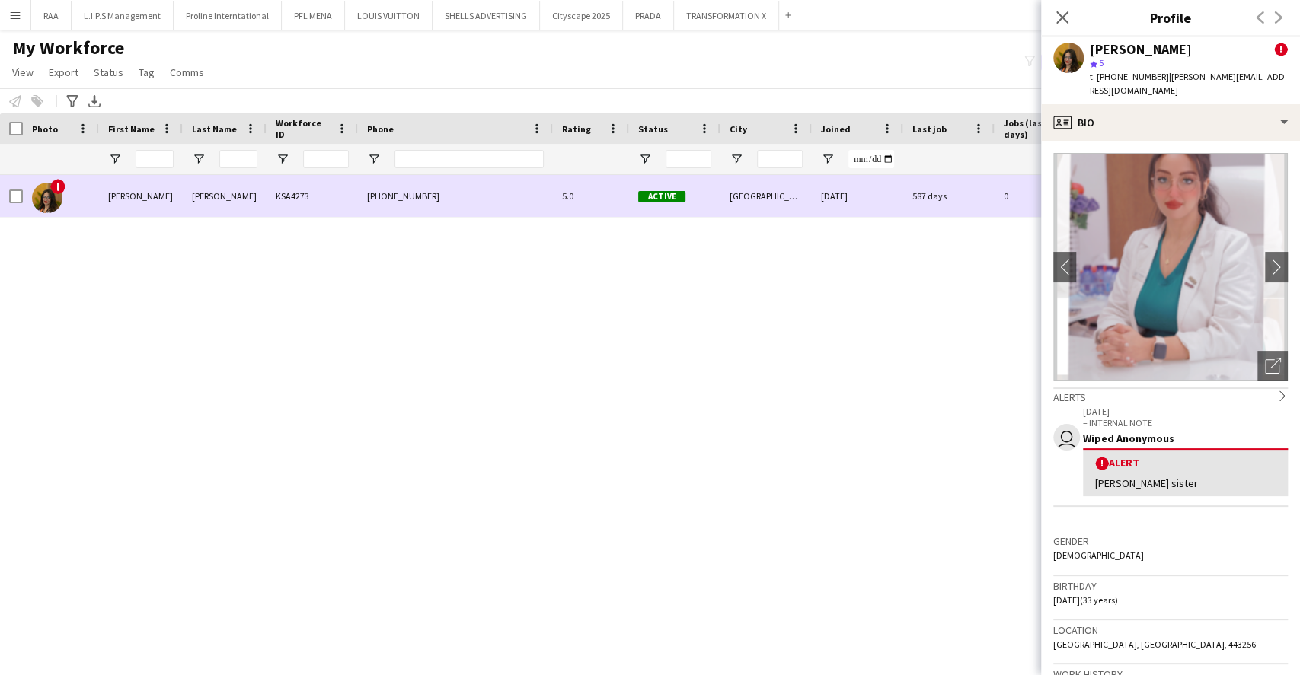
click at [842, 192] on div "[DATE]" at bounding box center [857, 196] width 91 height 42
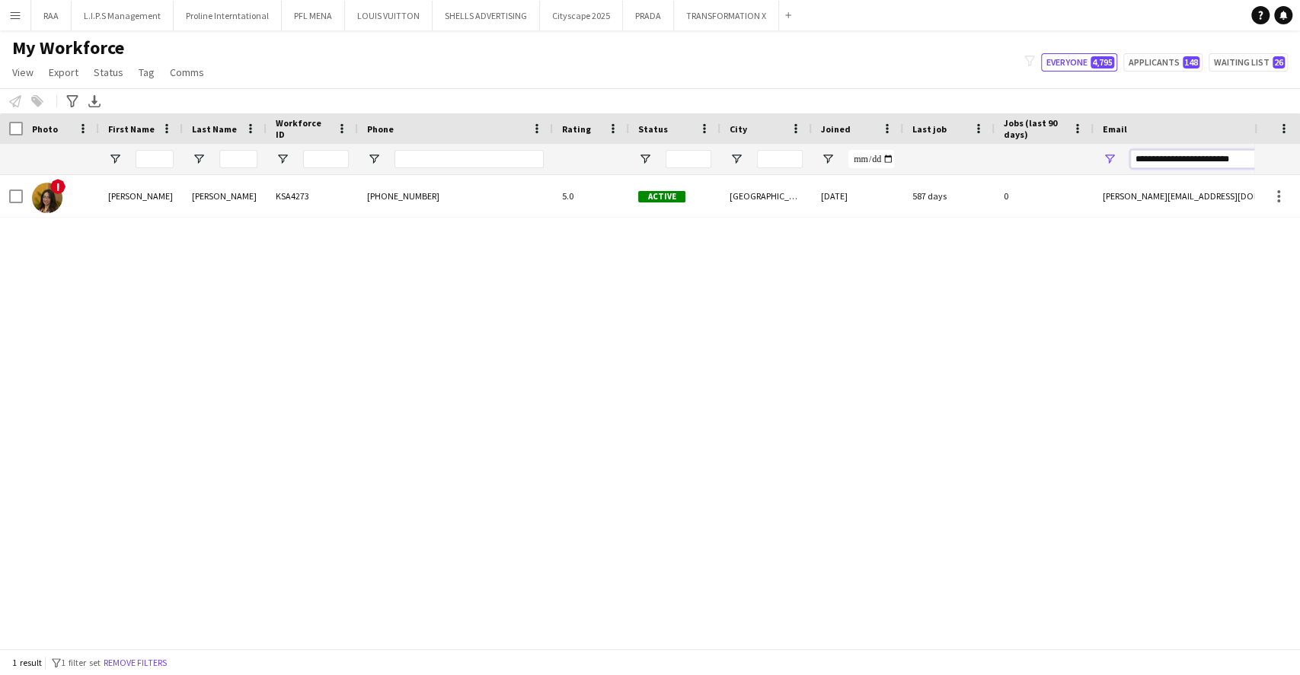
click at [1185, 152] on input "**********" at bounding box center [1259, 159] width 259 height 18
